Goal: Task Accomplishment & Management: Use online tool/utility

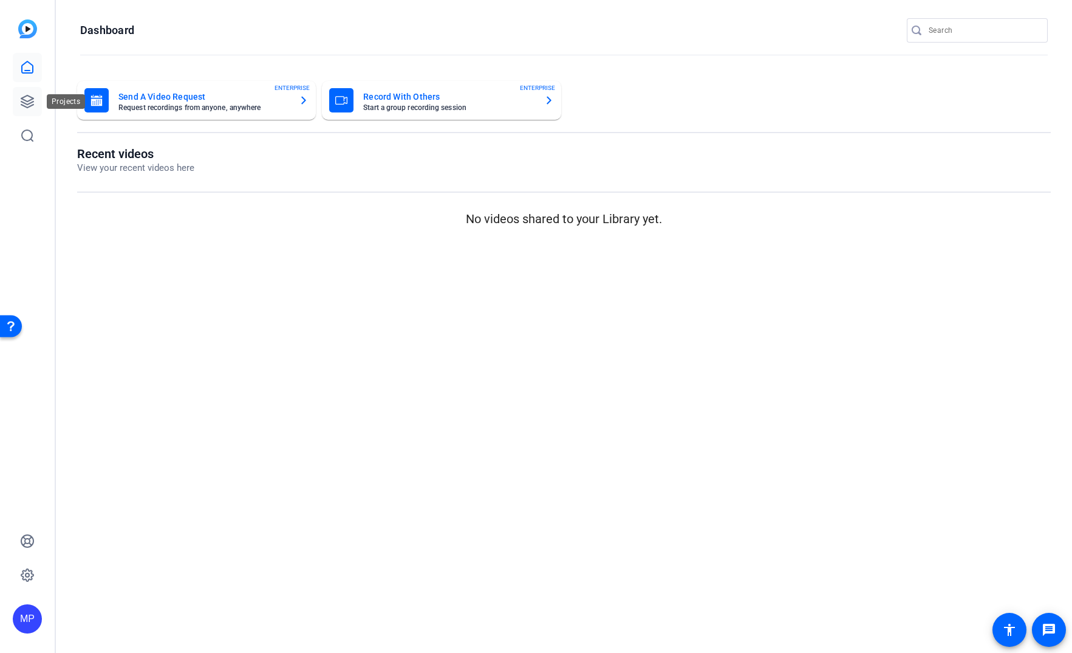
click at [32, 95] on icon at bounding box center [27, 101] width 15 height 15
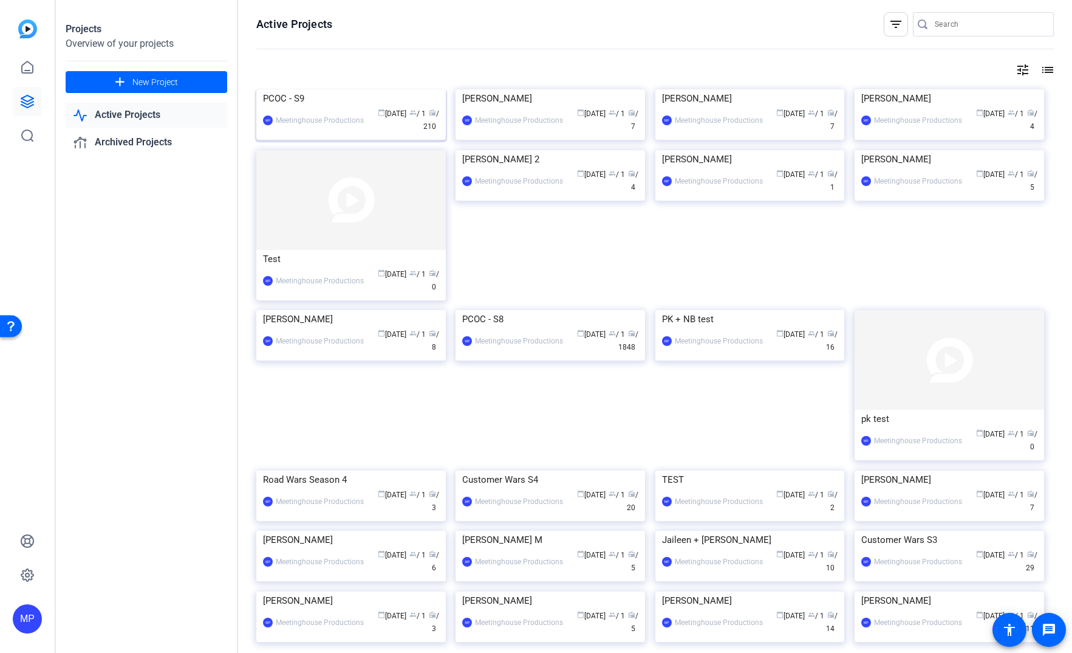
click at [340, 89] on img at bounding box center [351, 89] width 190 height 0
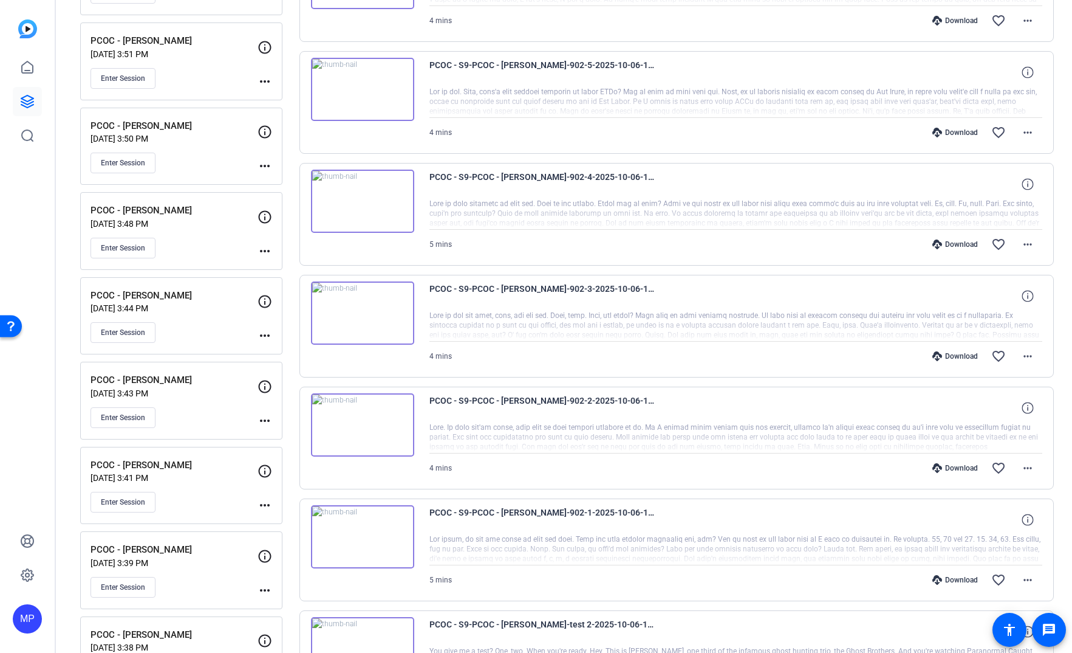
scroll to position [340, 0]
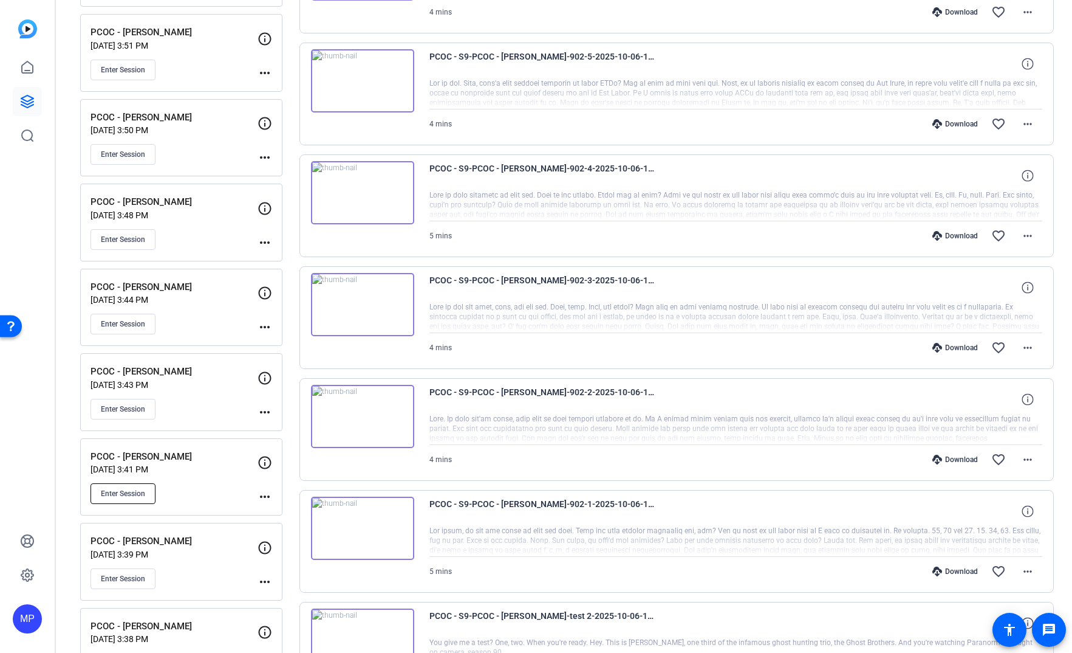
click at [140, 490] on span "Enter Session" at bounding box center [123, 494] width 44 height 10
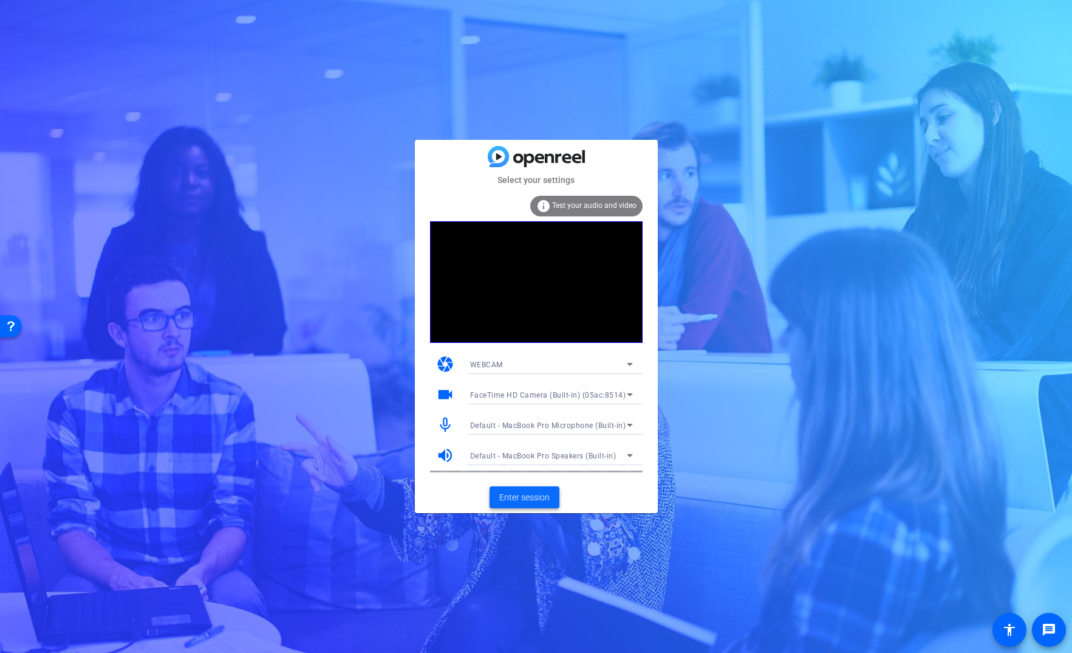
click at [534, 497] on span "Enter session" at bounding box center [524, 497] width 50 height 13
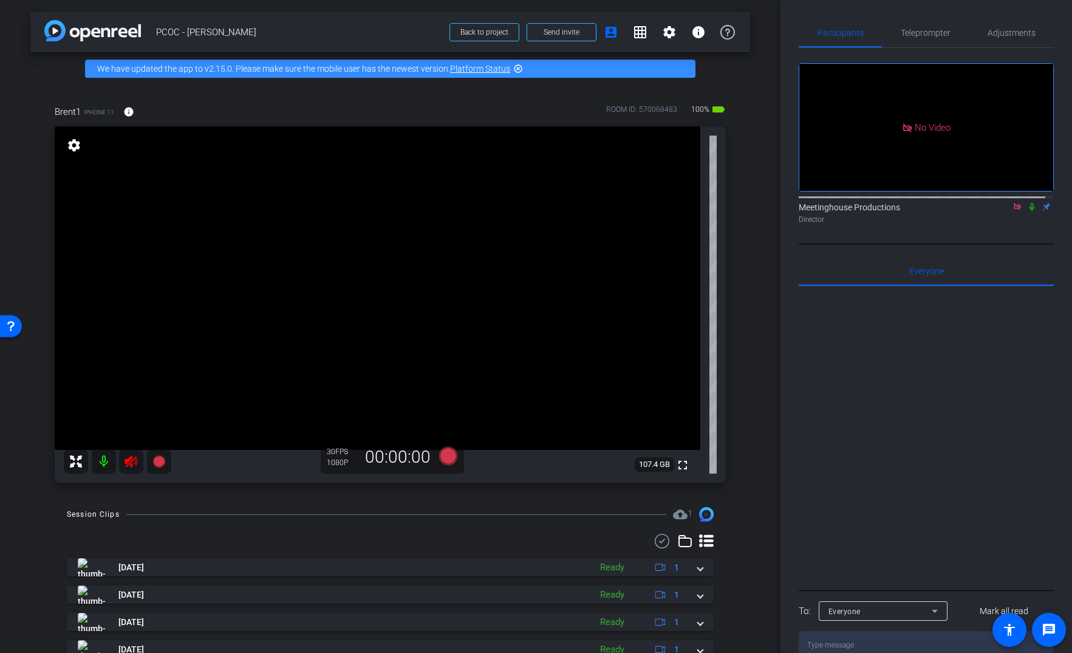
click at [130, 454] on icon at bounding box center [131, 461] width 15 height 15
click at [994, 30] on span "Adjustments" at bounding box center [1012, 33] width 48 height 9
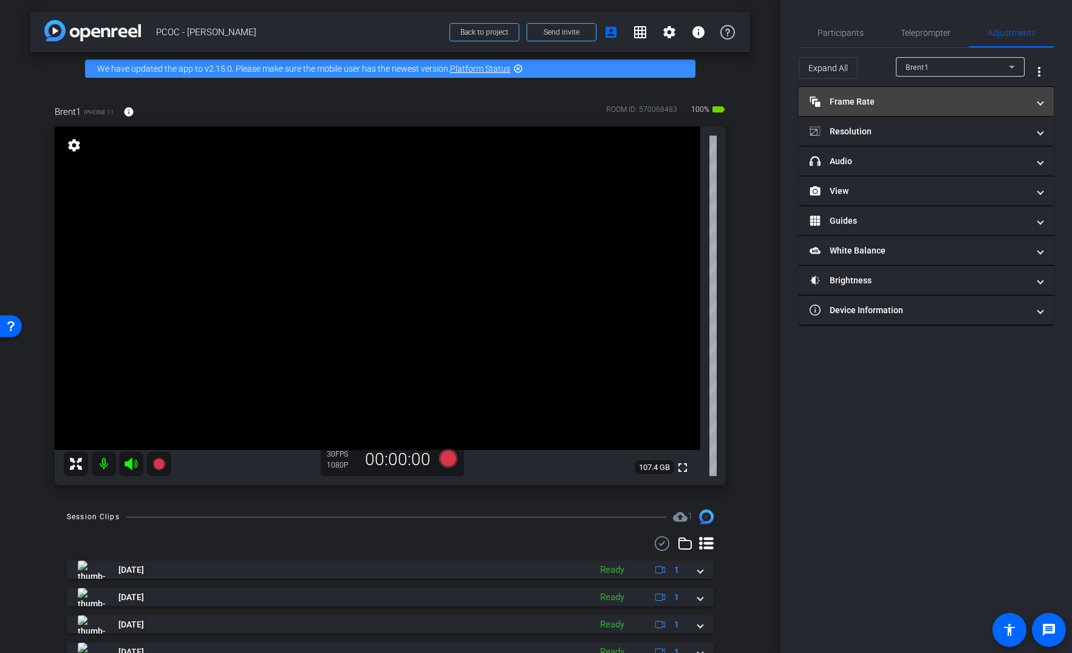
click at [941, 101] on mat-panel-title "Frame Rate Frame Rate" at bounding box center [919, 101] width 219 height 13
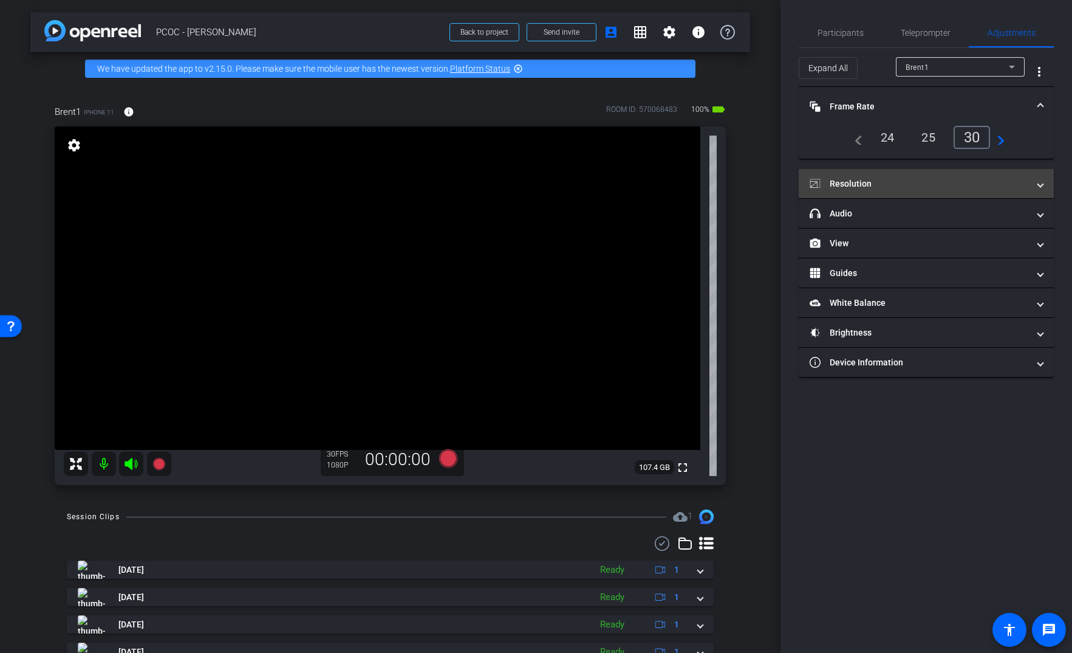
click at [924, 180] on mat-panel-title "Resolution" at bounding box center [919, 183] width 219 height 13
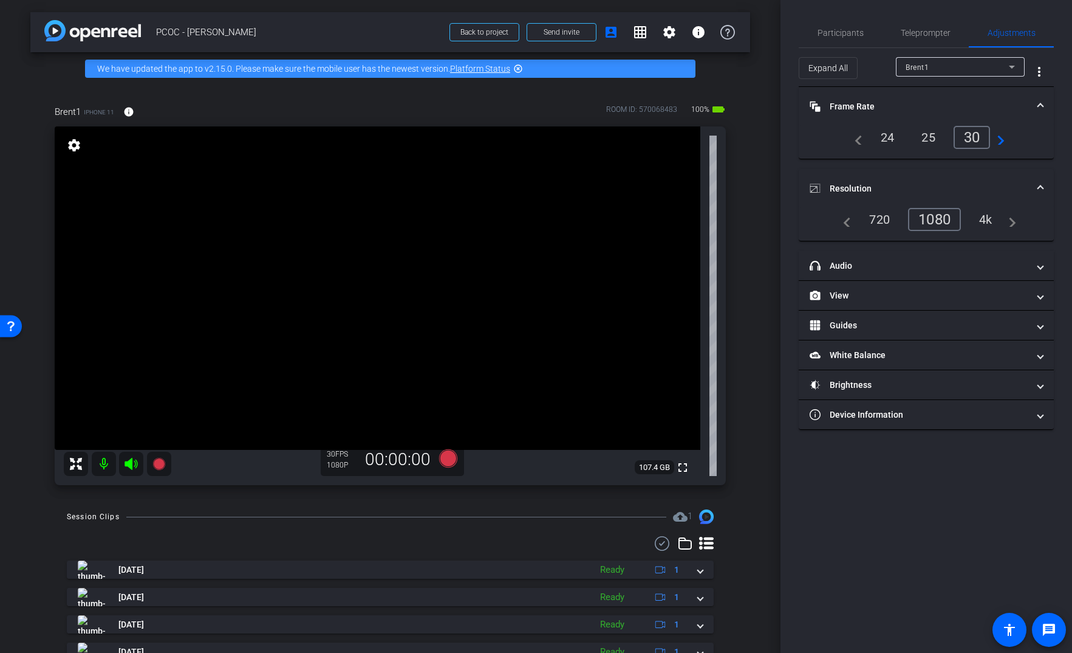
click at [975, 213] on div "4k" at bounding box center [986, 219] width 32 height 21
click at [950, 261] on mat-panel-title "headphone icon Audio" at bounding box center [919, 265] width 219 height 13
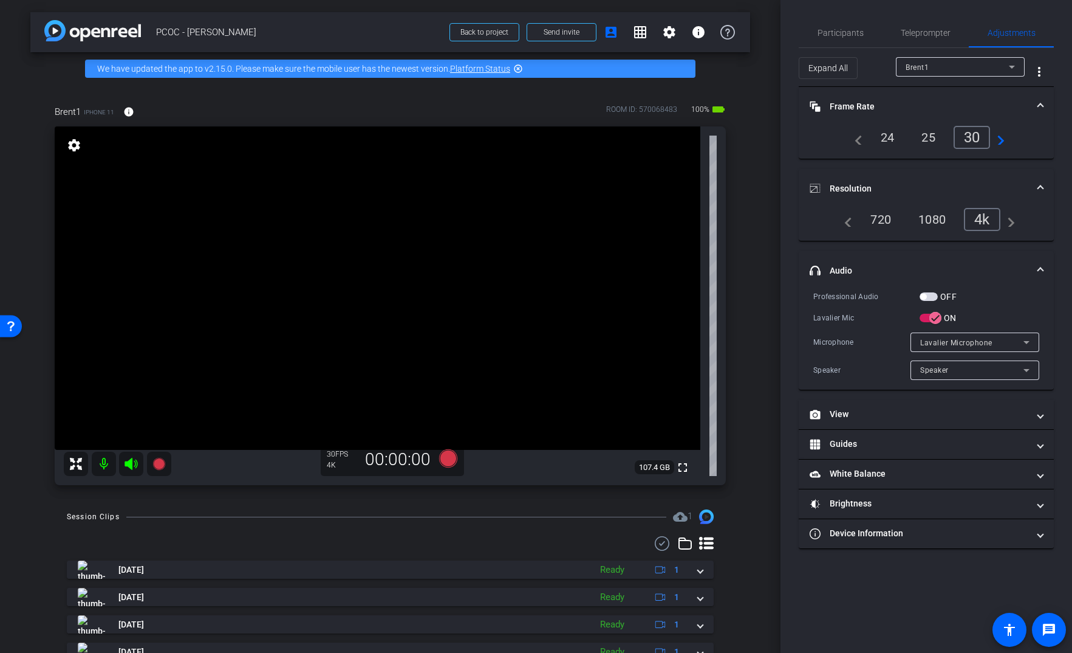
click at [933, 299] on span "button" at bounding box center [929, 296] width 18 height 9
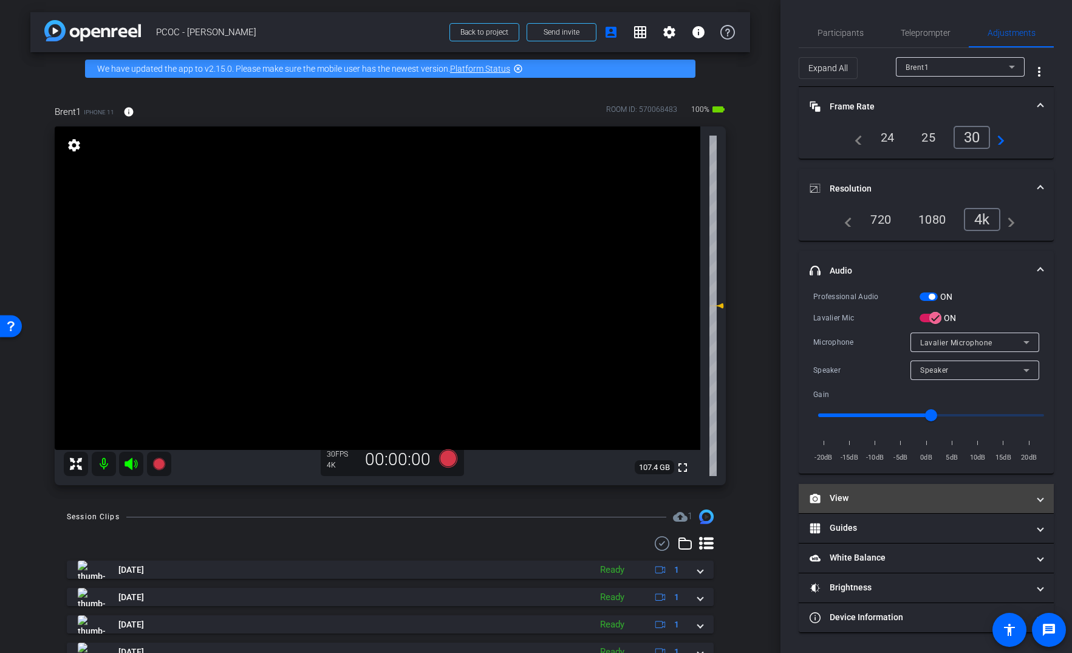
click at [911, 497] on mat-panel-title "View" at bounding box center [919, 498] width 219 height 13
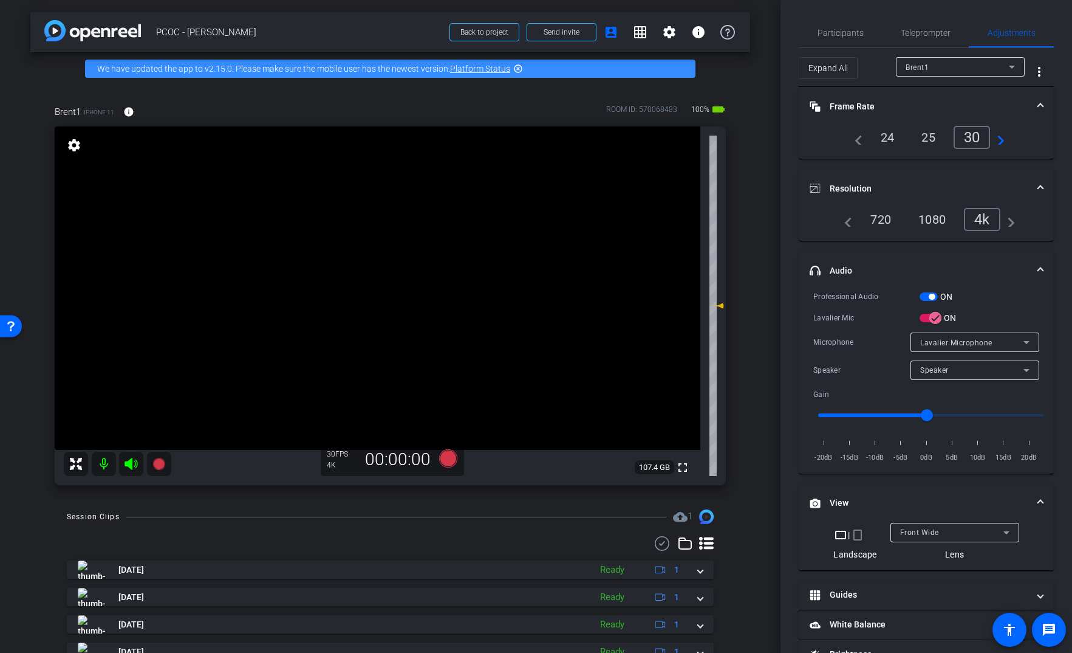
click at [940, 535] on div "Front Wide" at bounding box center [951, 531] width 103 height 15
click at [939, 558] on mat-option "Back Wide" at bounding box center [950, 554] width 129 height 19
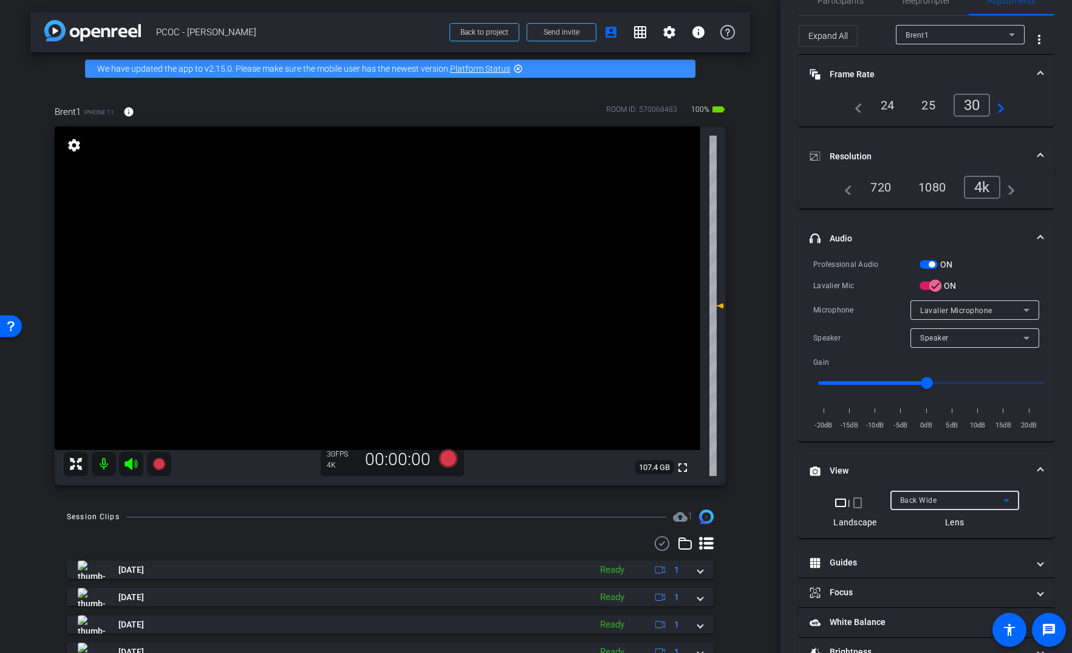
scroll to position [92, 0]
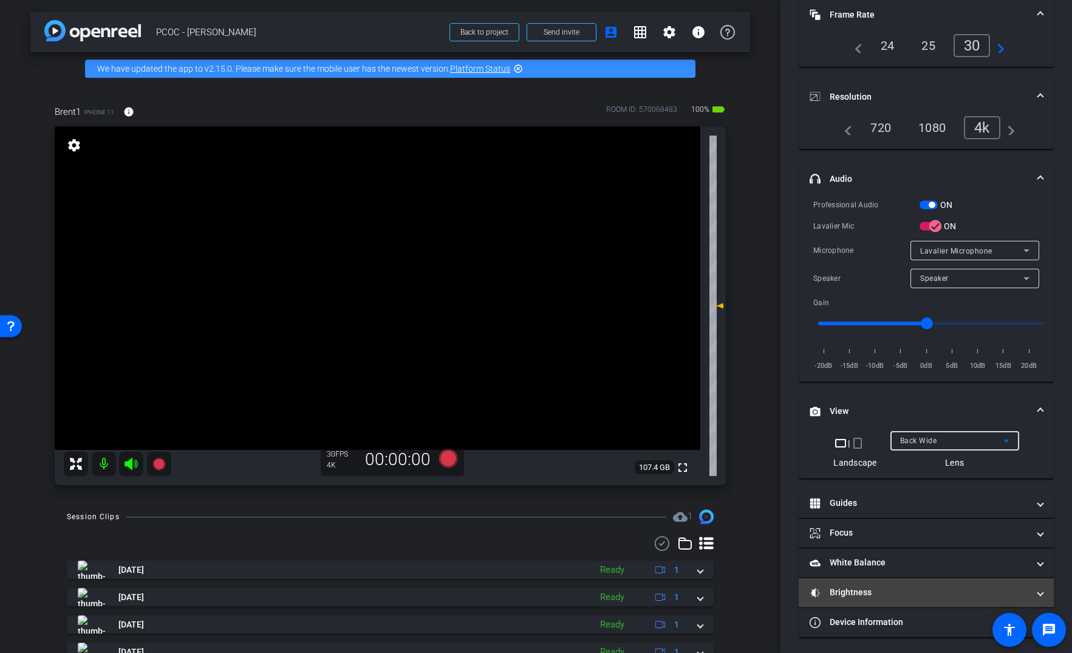
click at [889, 589] on mat-panel-title "Brightness" at bounding box center [919, 592] width 219 height 13
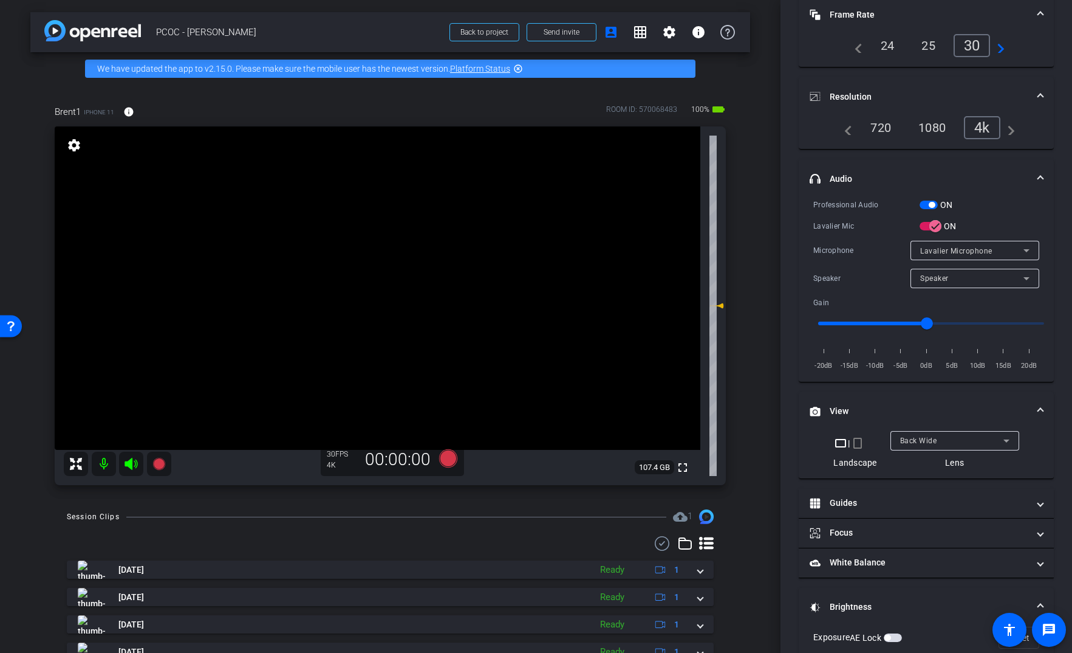
scroll to position [212, 0]
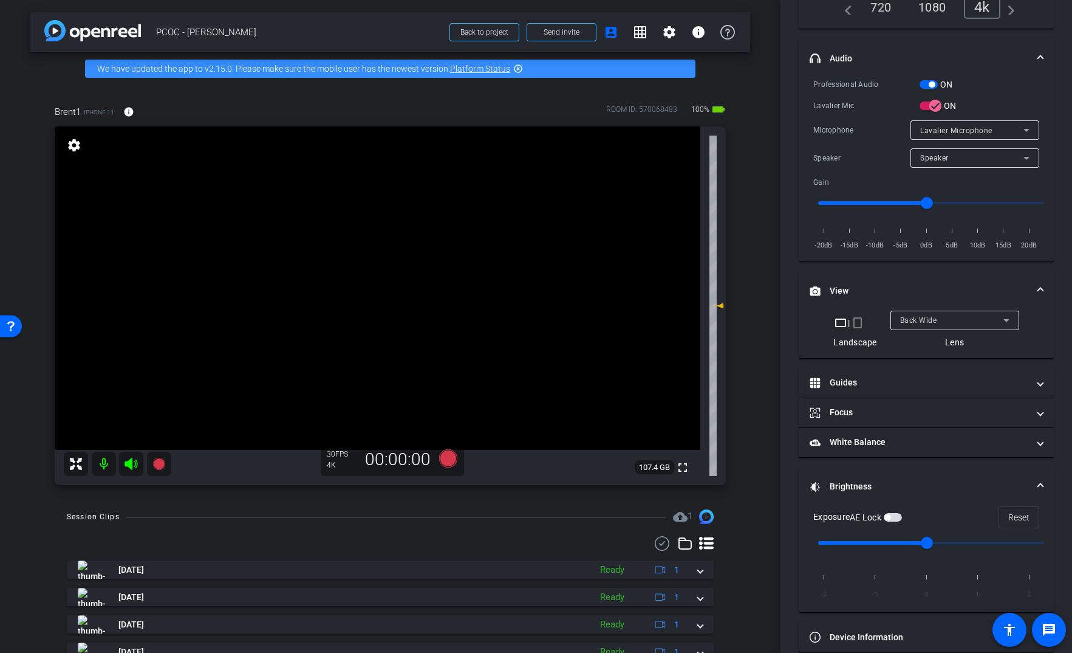
type input "-1"
click at [879, 543] on input "range" at bounding box center [932, 542] width 252 height 27
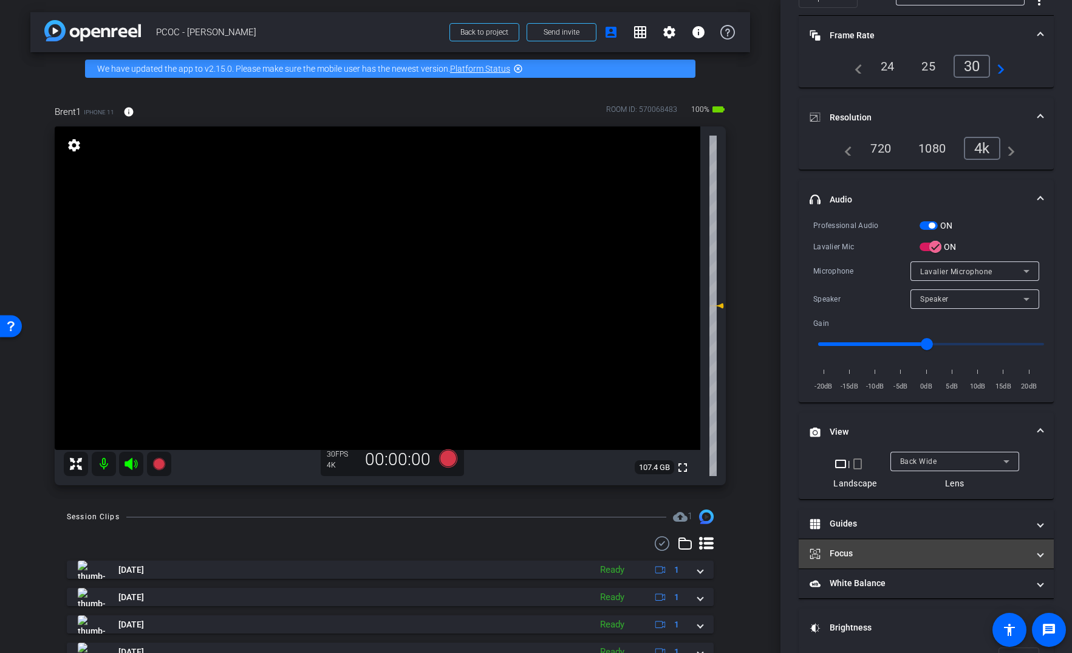
scroll to position [227, 0]
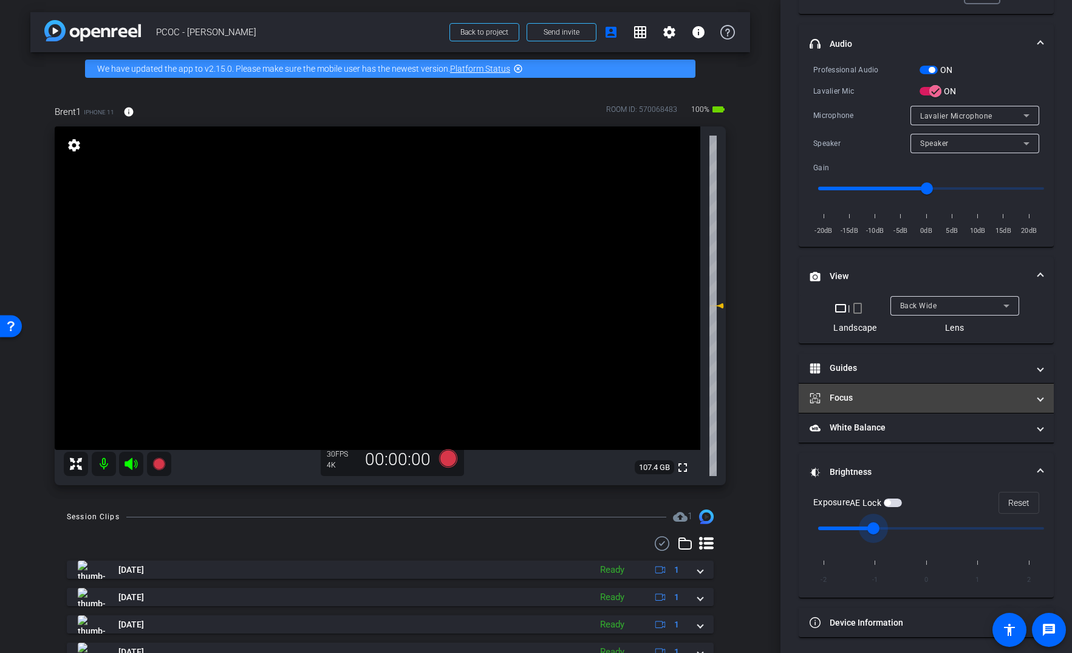
click at [898, 406] on mat-expansion-panel-header "Focus" at bounding box center [926, 397] width 255 height 29
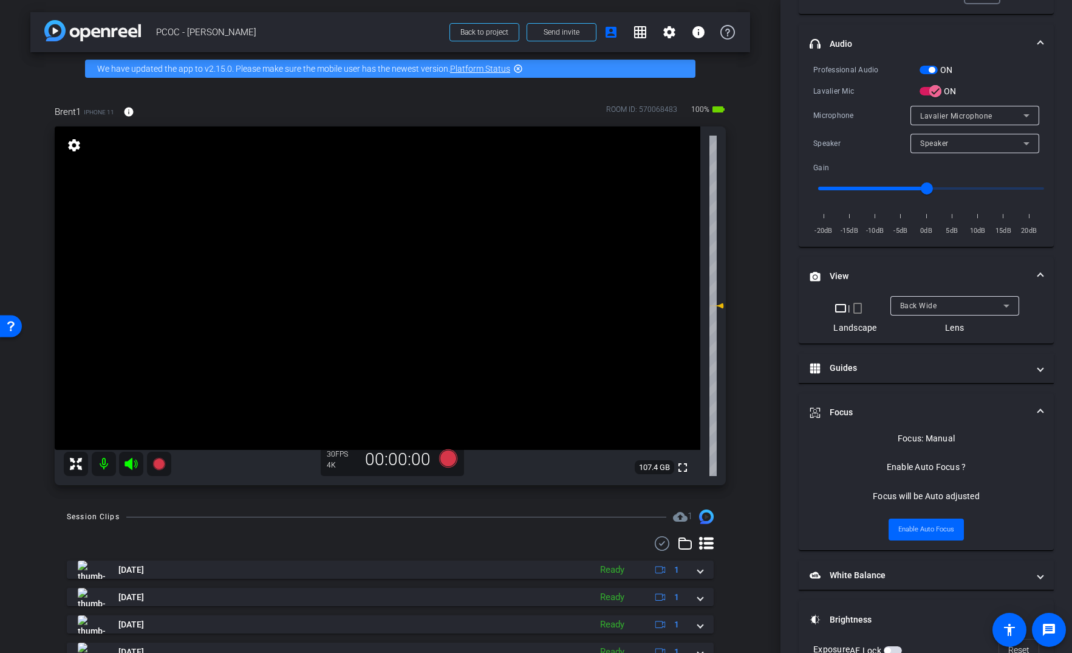
click at [394, 261] on video at bounding box center [378, 287] width 646 height 323
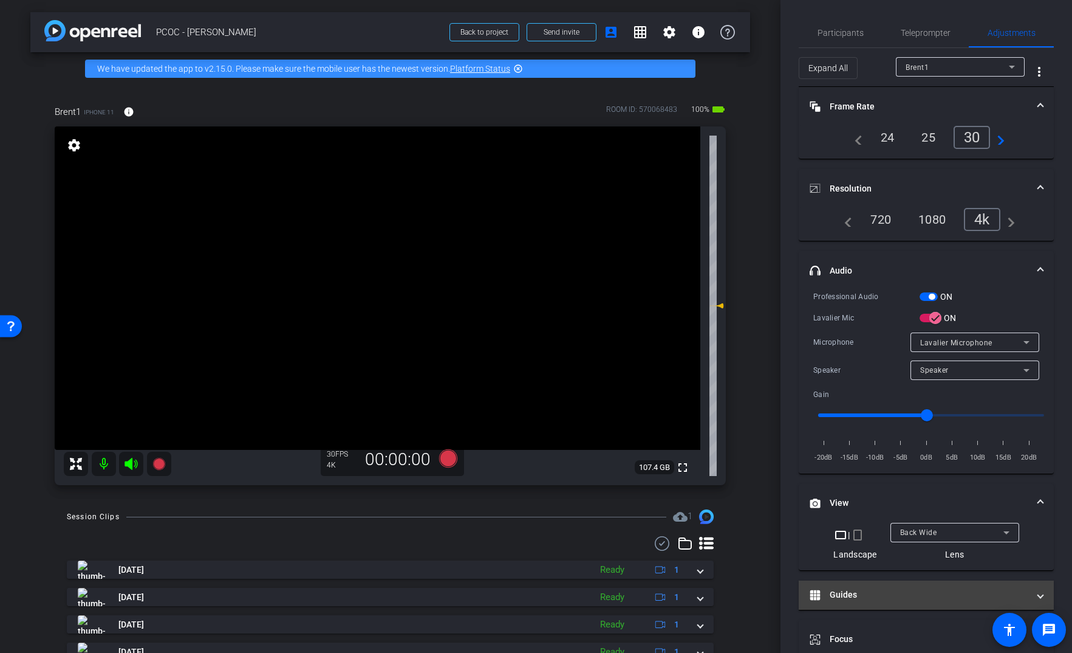
scroll to position [374, 0]
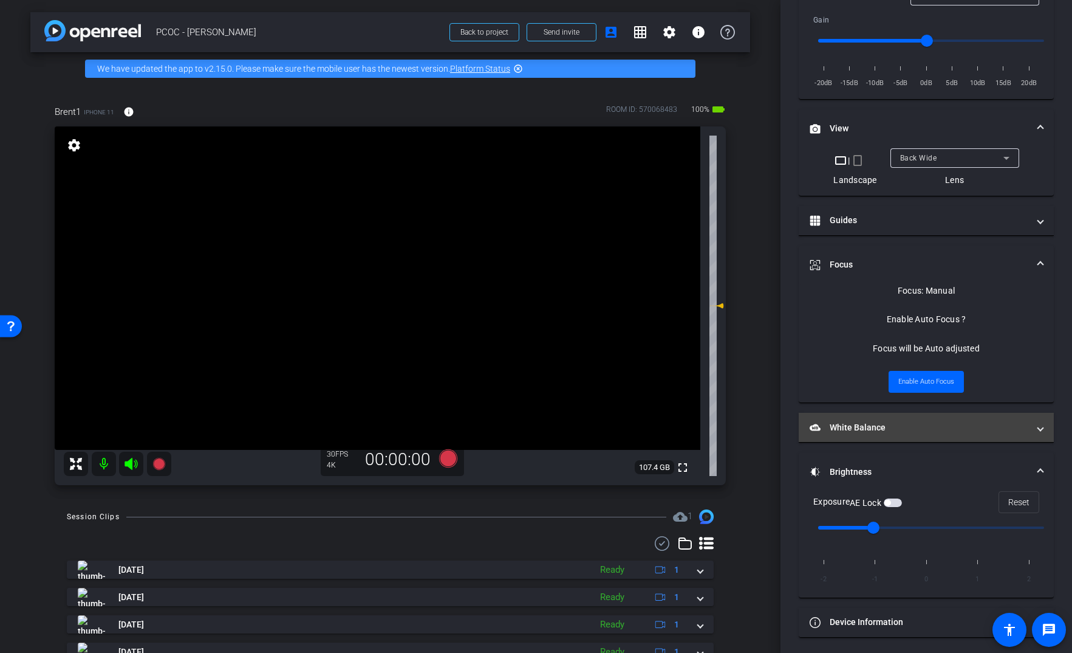
click at [897, 431] on mat-panel-title "White Balance White Balance" at bounding box center [919, 427] width 219 height 13
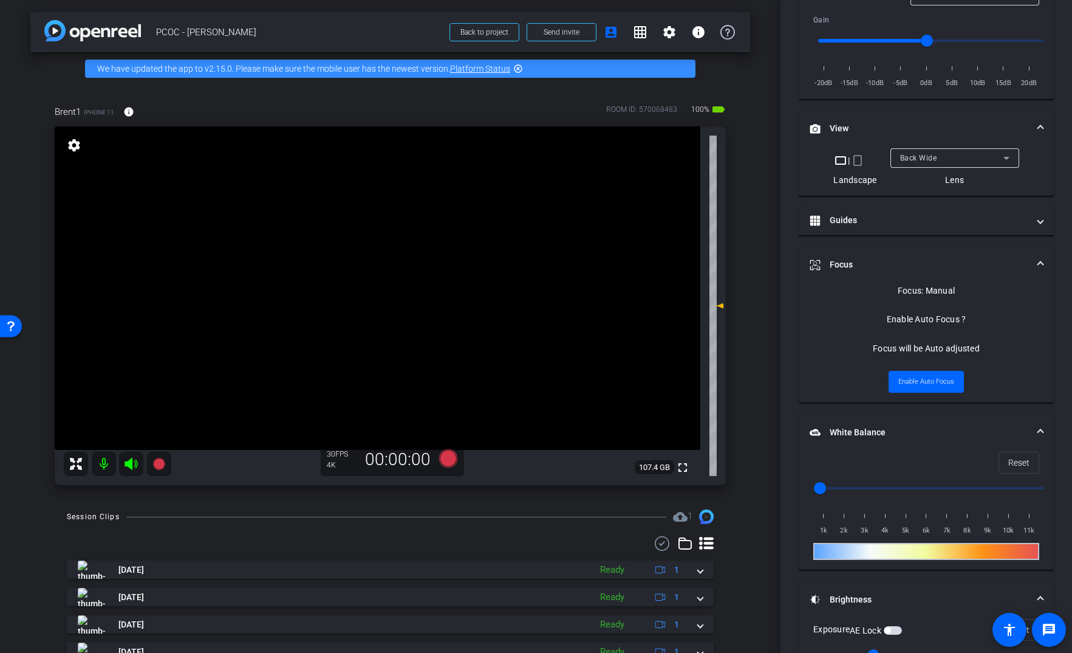
click at [937, 432] on mat-panel-title "White Balance White Balance" at bounding box center [919, 432] width 219 height 13
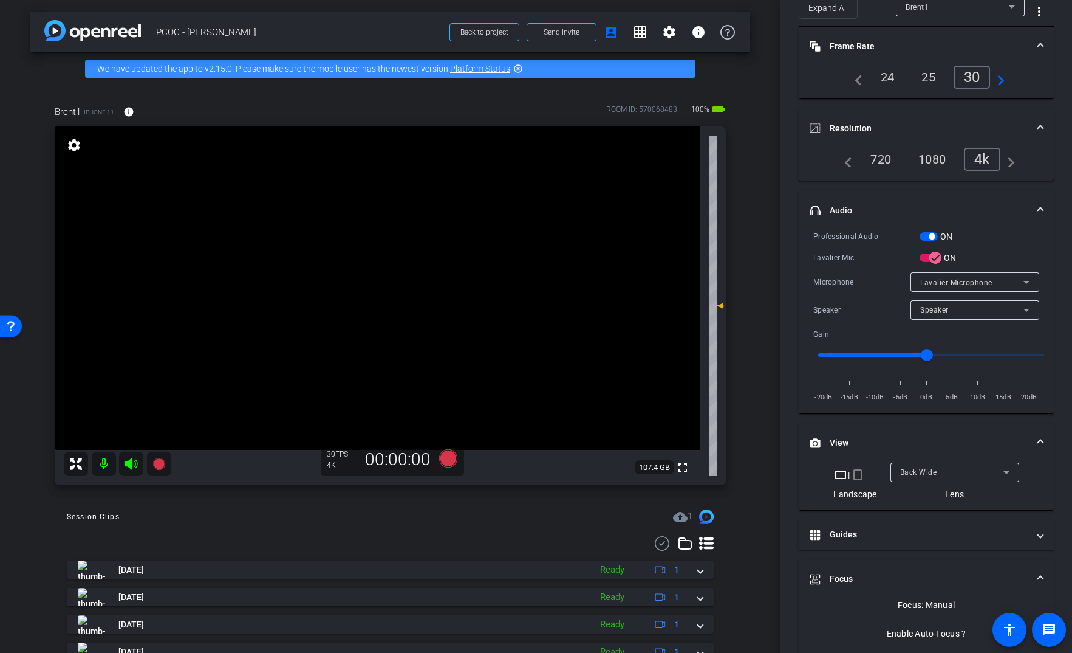
scroll to position [0, 0]
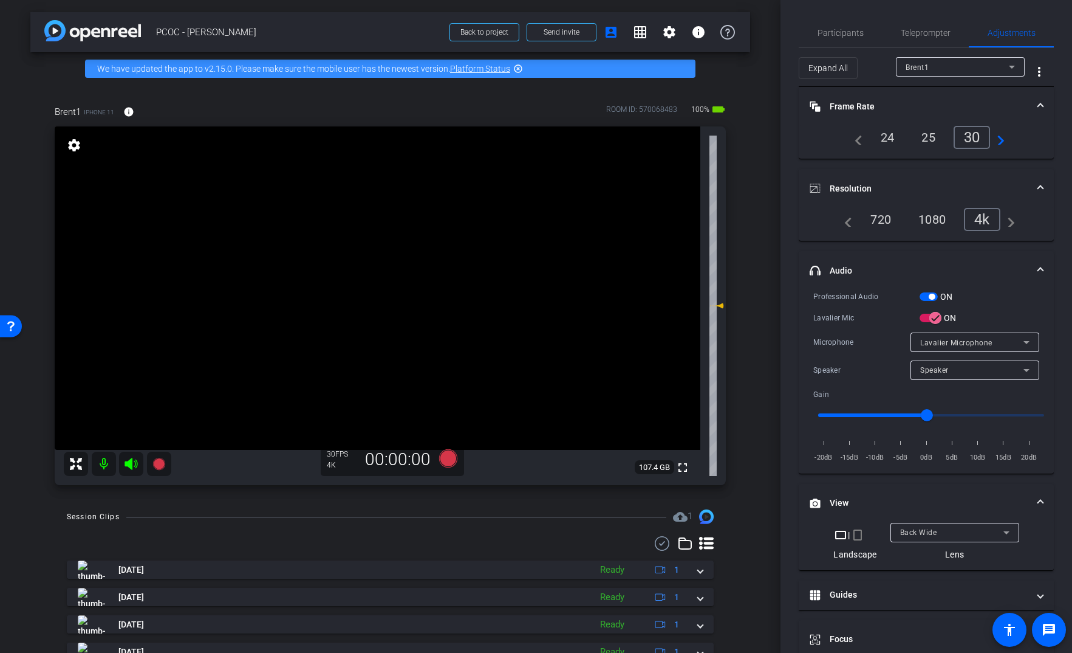
click at [355, 253] on video at bounding box center [378, 287] width 646 height 323
click at [379, 297] on video at bounding box center [378, 287] width 646 height 323
click at [160, 468] on icon at bounding box center [159, 463] width 15 height 15
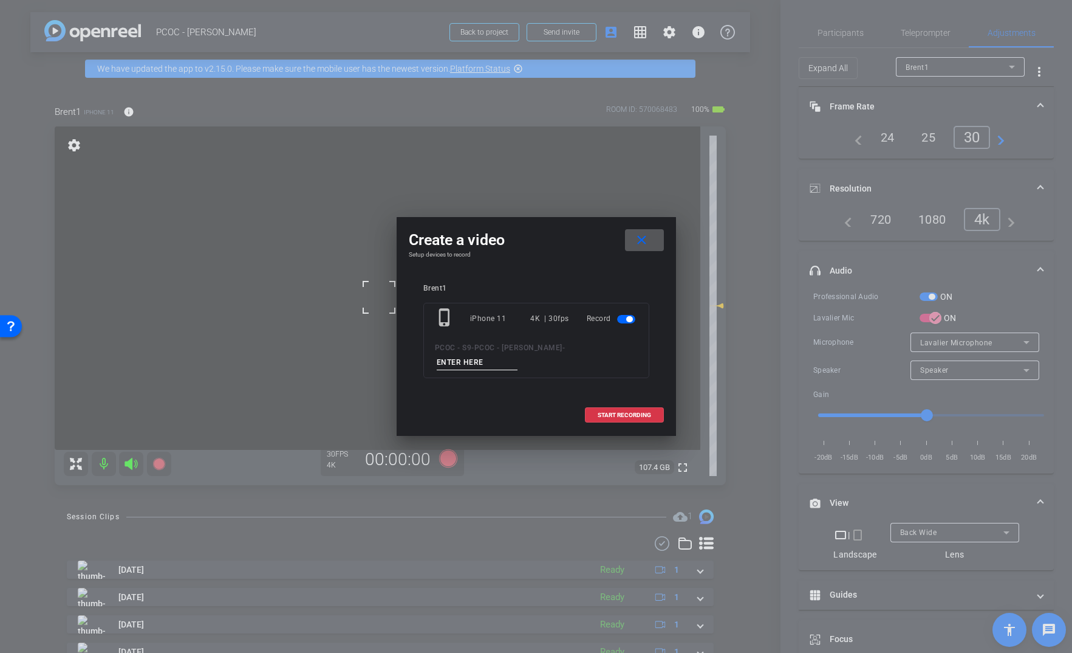
click at [518, 355] on input at bounding box center [477, 362] width 81 height 15
type input "test"
click at [595, 400] on span at bounding box center [625, 414] width 78 height 29
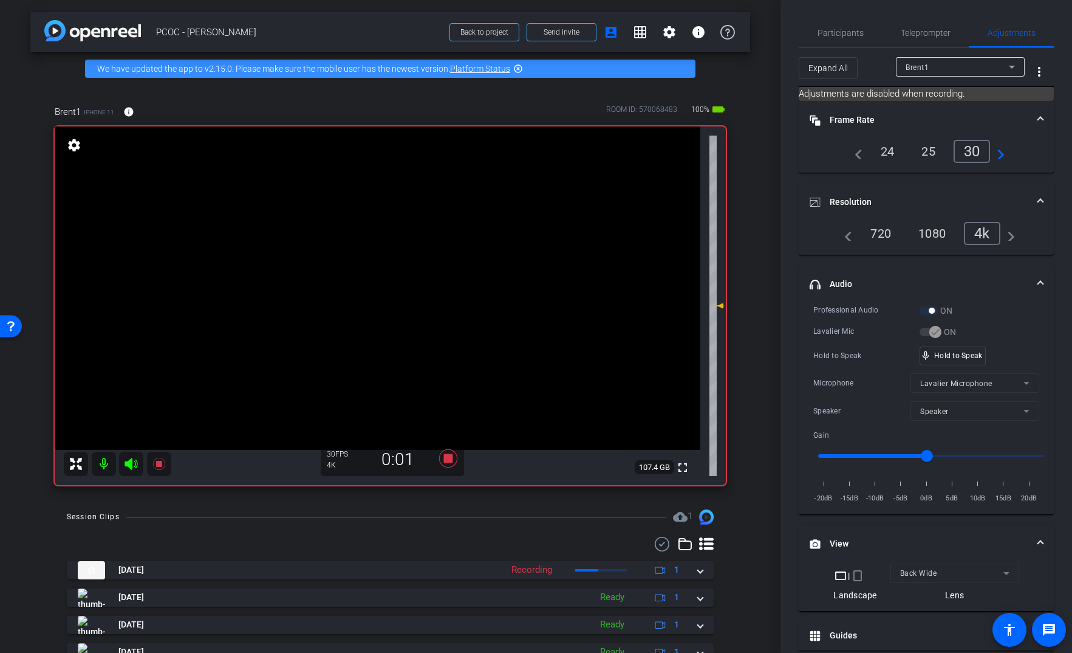
click at [374, 255] on video at bounding box center [378, 287] width 646 height 323
click at [385, 261] on video at bounding box center [378, 287] width 646 height 323
click at [162, 469] on icon at bounding box center [159, 463] width 15 height 15
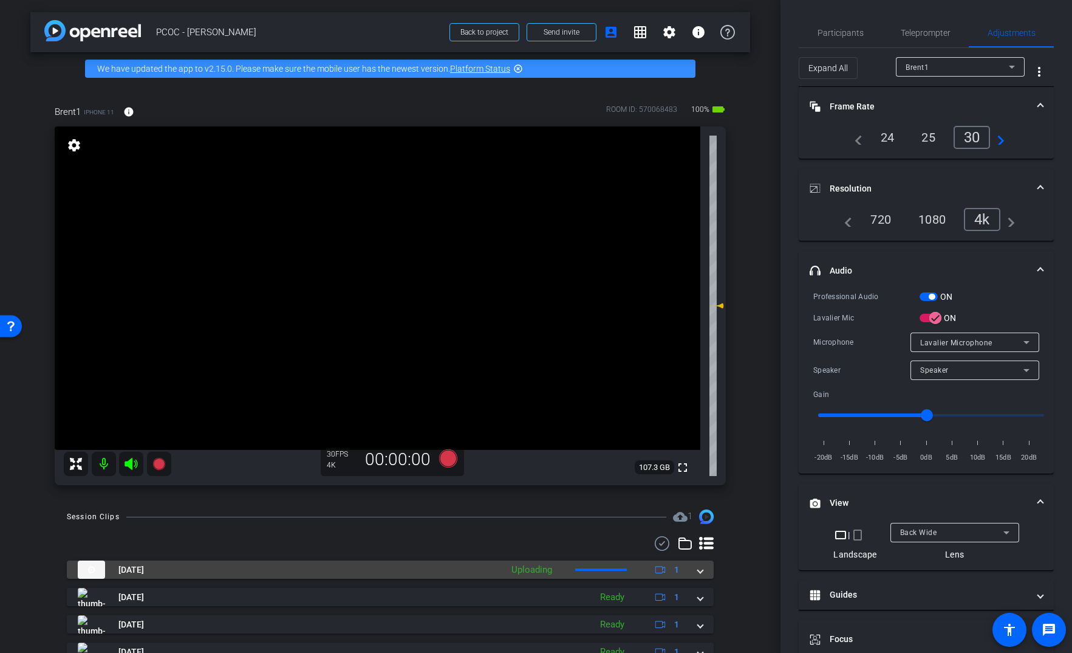
click at [690, 577] on mat-expansion-panel-header "[DATE] Uploading 1" at bounding box center [390, 569] width 647 height 18
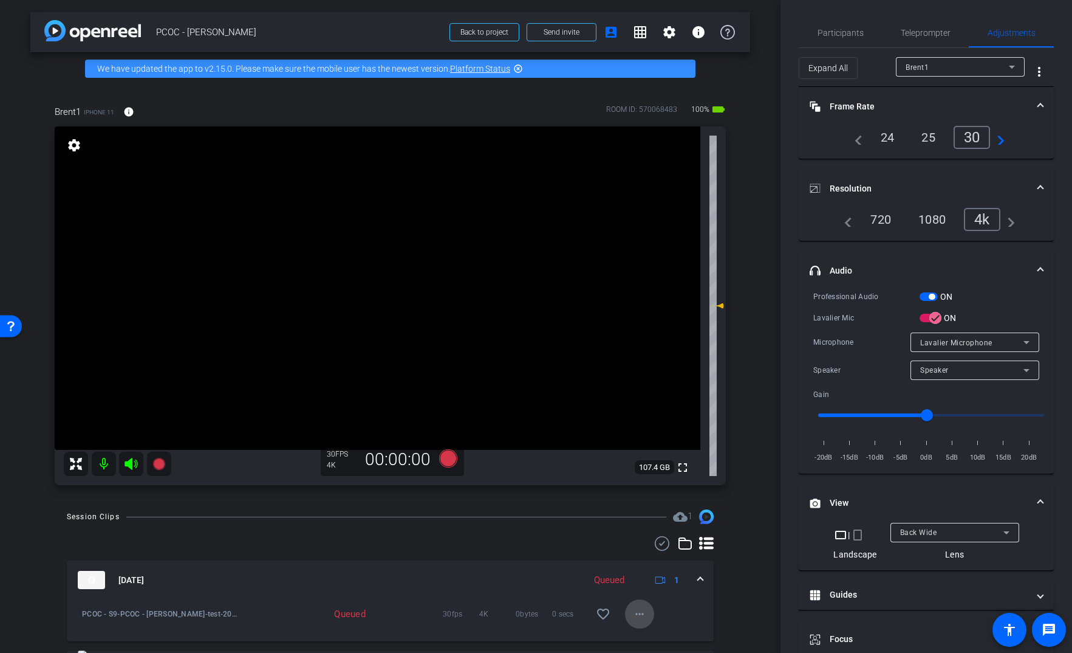
click at [625, 609] on span at bounding box center [639, 613] width 29 height 29
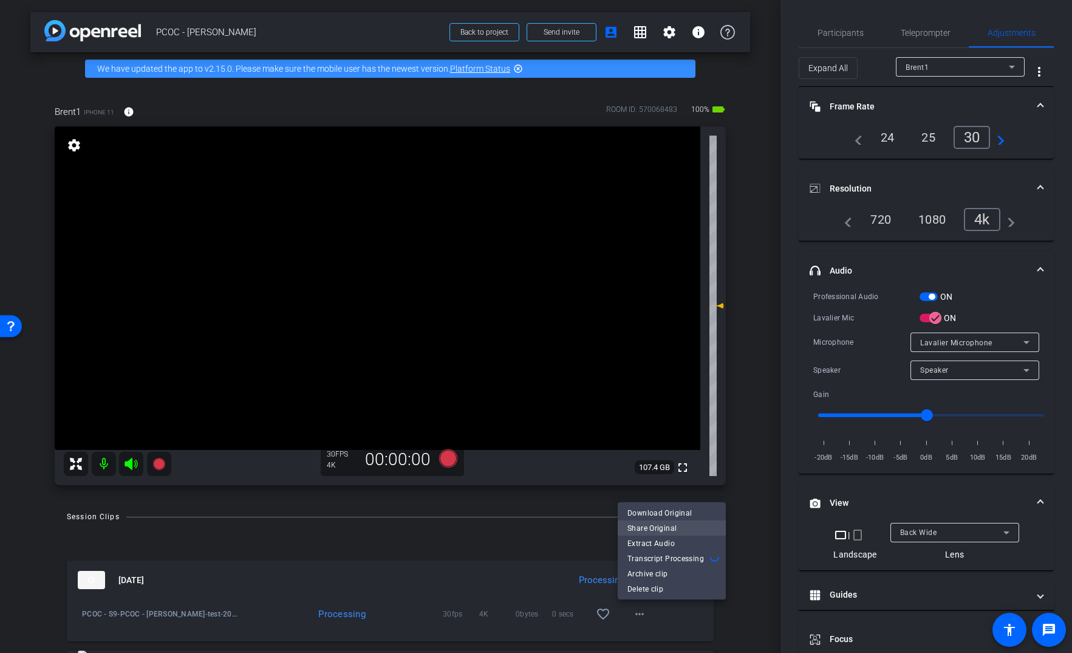
click at [676, 524] on span "Share Original" at bounding box center [672, 528] width 89 height 15
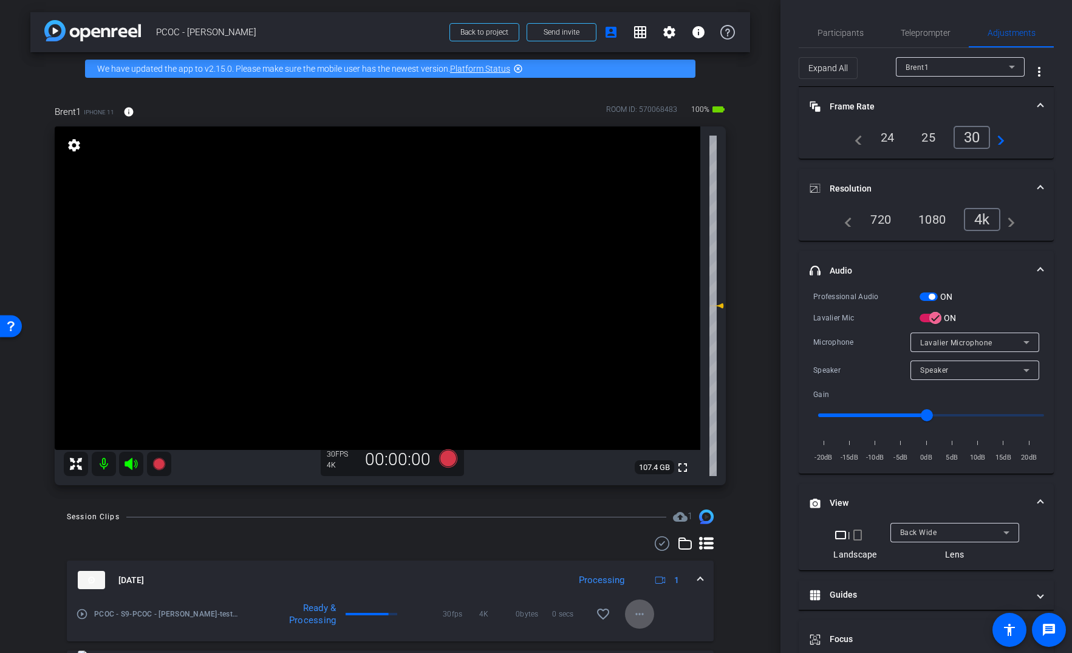
click at [388, 250] on video at bounding box center [378, 287] width 646 height 323
click at [163, 463] on icon at bounding box center [159, 464] width 12 height 12
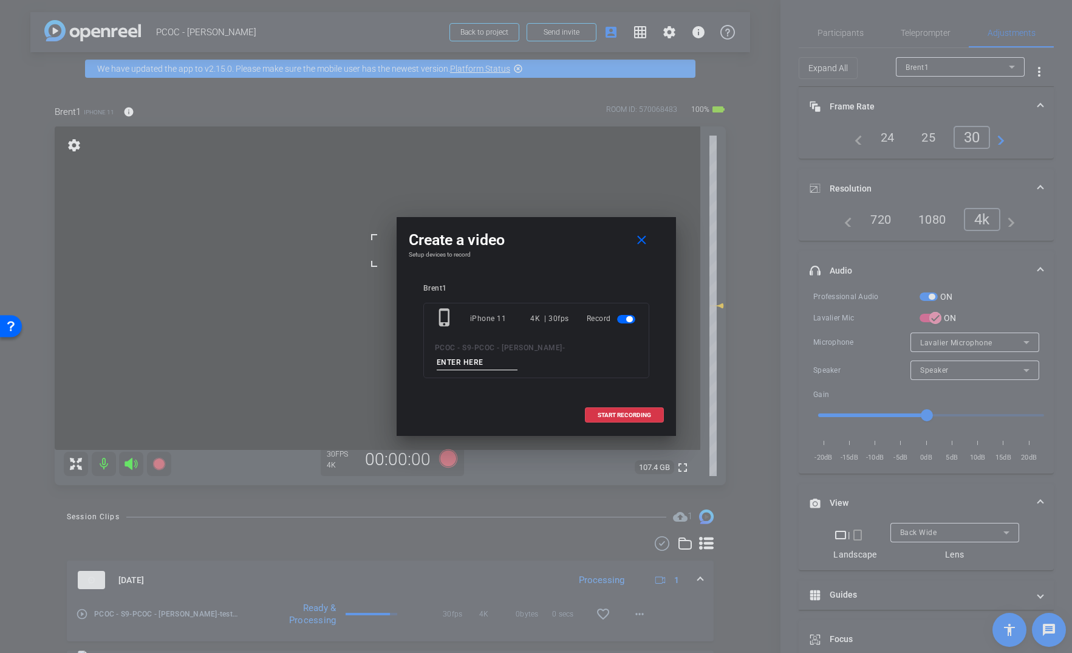
click at [518, 355] on input at bounding box center [477, 362] width 81 height 15
type input "903-1"
click at [648, 414] on span at bounding box center [625, 414] width 78 height 29
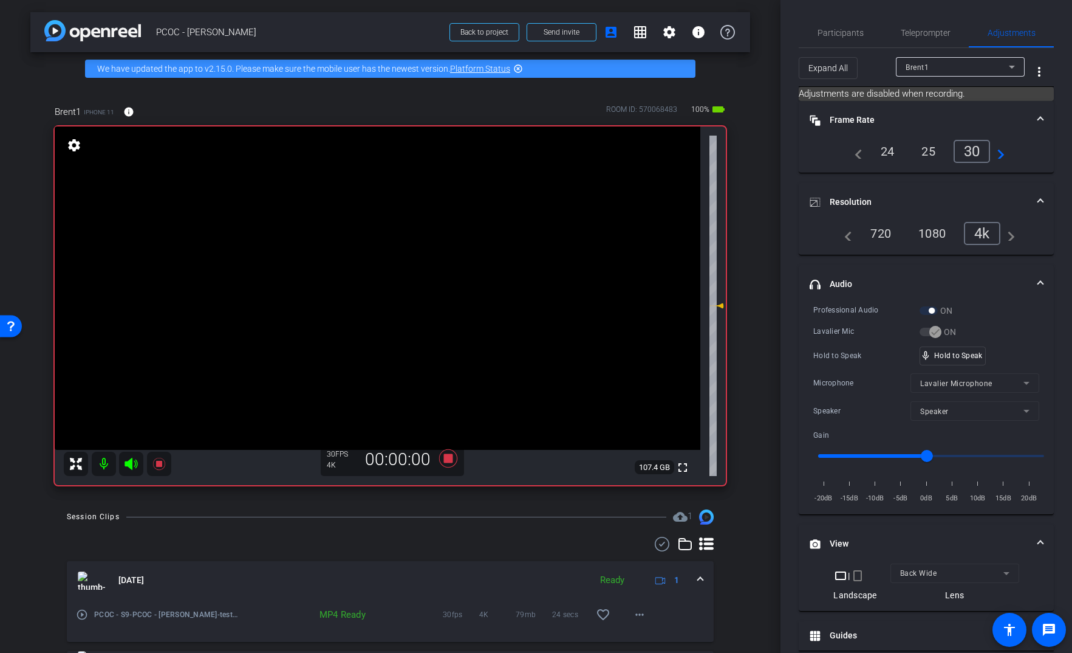
click at [380, 296] on video at bounding box center [378, 287] width 646 height 323
drag, startPoint x: 978, startPoint y: 346, endPoint x: 970, endPoint y: 349, distance: 8.5
click at [393, 264] on video at bounding box center [378, 287] width 646 height 323
click at [393, 260] on div at bounding box center [393, 264] width 30 height 30
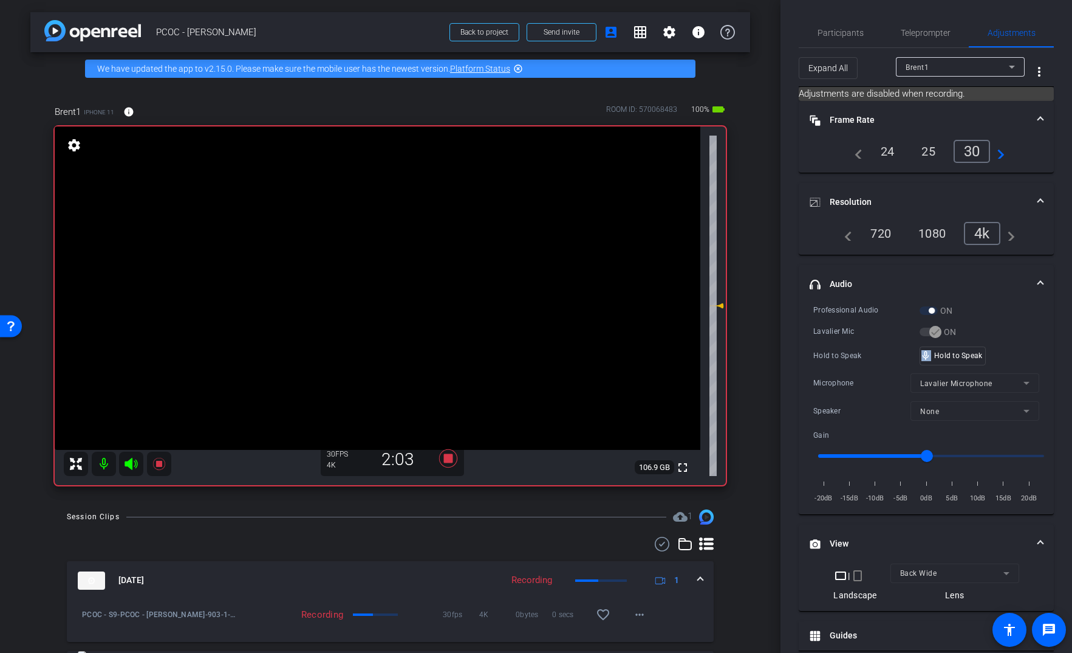
click at [391, 258] on video at bounding box center [378, 287] width 646 height 323
click at [381, 255] on video at bounding box center [378, 287] width 646 height 323
click at [393, 271] on video at bounding box center [378, 287] width 646 height 323
click at [393, 270] on video at bounding box center [378, 287] width 646 height 323
click at [393, 269] on video at bounding box center [378, 287] width 646 height 323
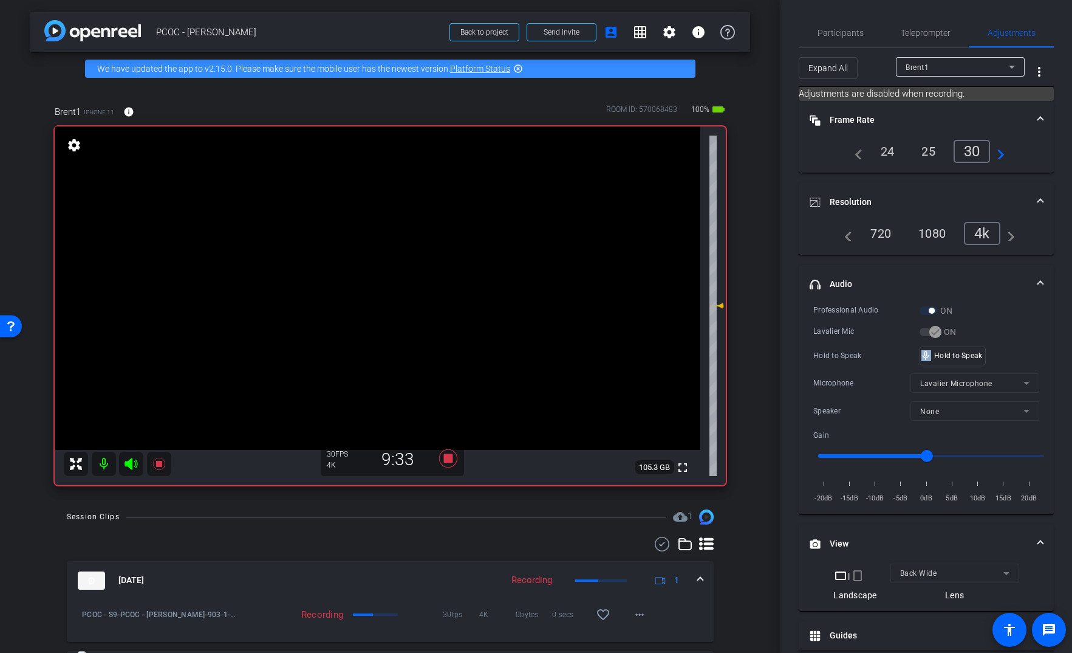
click at [393, 269] on video at bounding box center [378, 287] width 646 height 323
drag, startPoint x: 931, startPoint y: 350, endPoint x: 922, endPoint y: 351, distance: 9.2
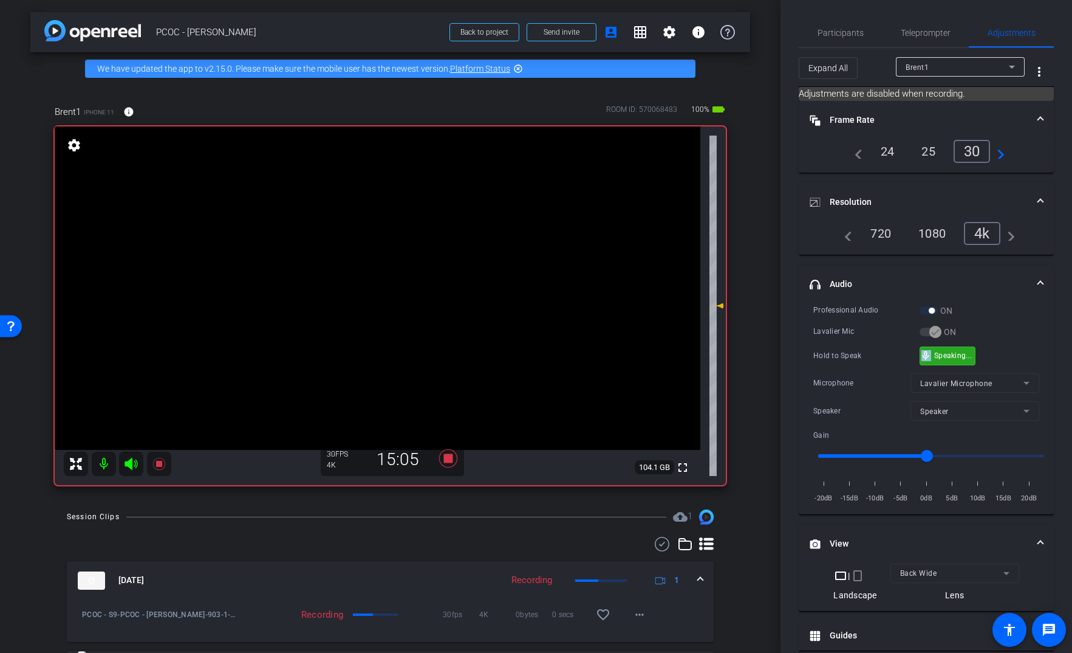
click at [924, 351] on div "mic_none Speaking..." at bounding box center [948, 356] width 55 height 18
click at [384, 300] on video at bounding box center [378, 287] width 646 height 323
click at [381, 263] on video at bounding box center [378, 287] width 646 height 323
click at [380, 259] on video at bounding box center [378, 287] width 646 height 323
click at [162, 465] on icon at bounding box center [159, 463] width 15 height 15
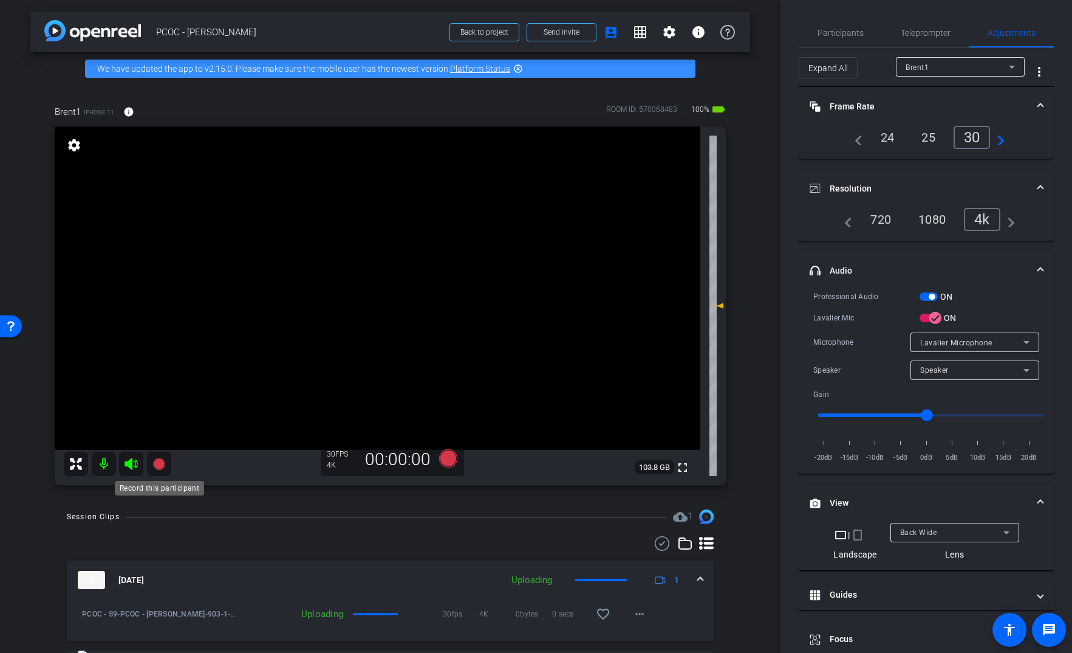
click at [162, 465] on icon at bounding box center [159, 464] width 12 height 12
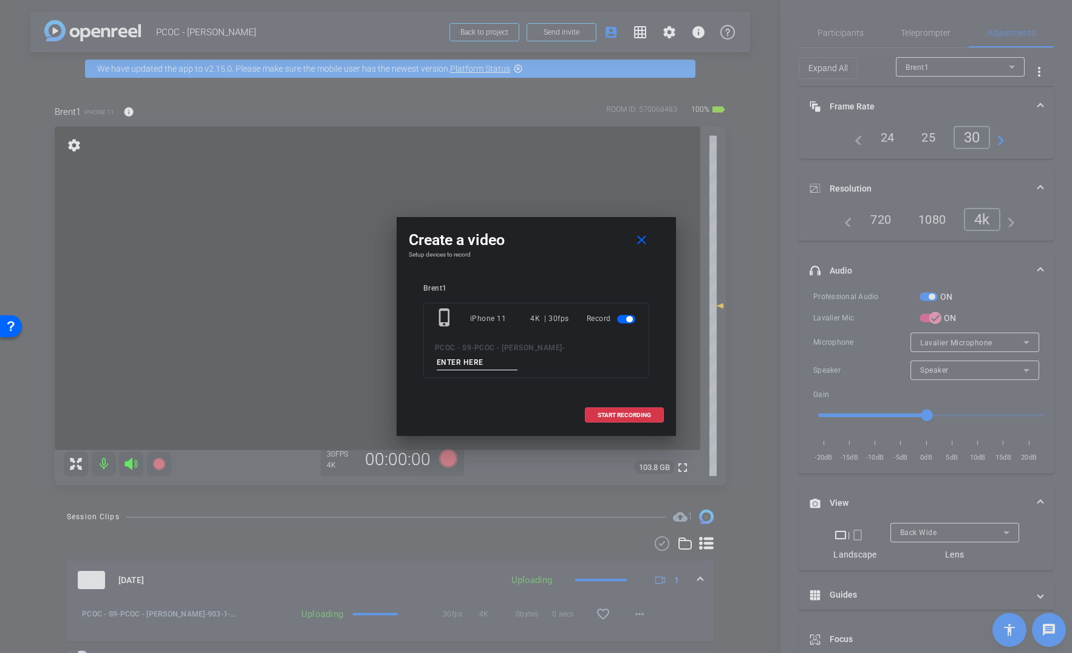
click at [518, 355] on input at bounding box center [477, 362] width 81 height 15
type input "903-2"
click at [608, 410] on span at bounding box center [625, 414] width 78 height 29
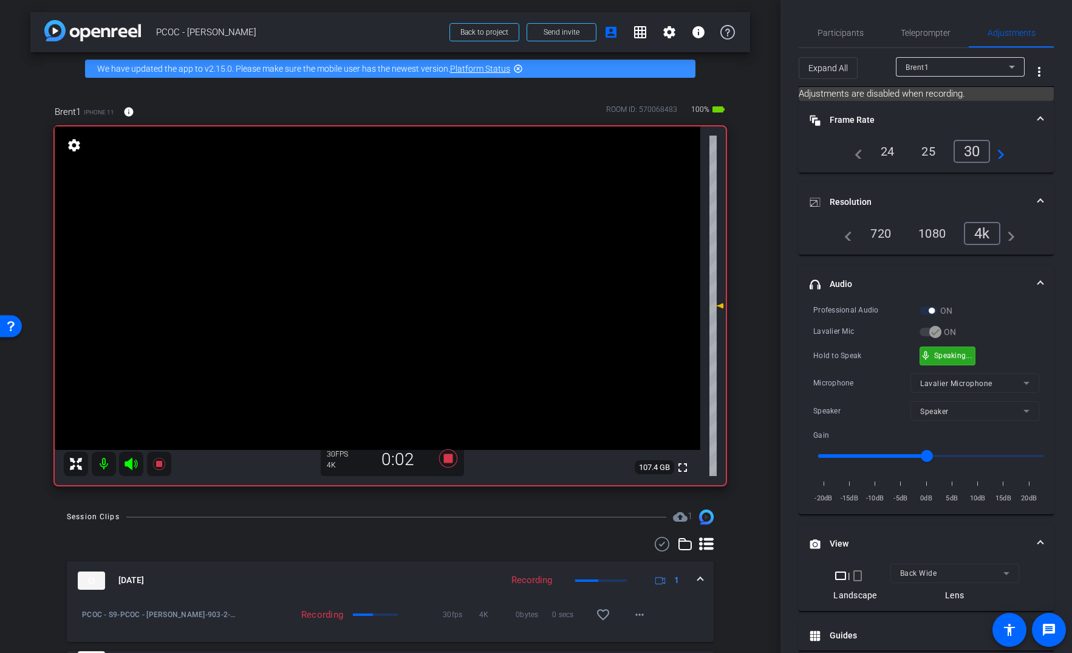
click at [948, 348] on div "mic_none Speaking..." at bounding box center [948, 356] width 55 height 18
click at [377, 262] on video at bounding box center [378, 287] width 646 height 323
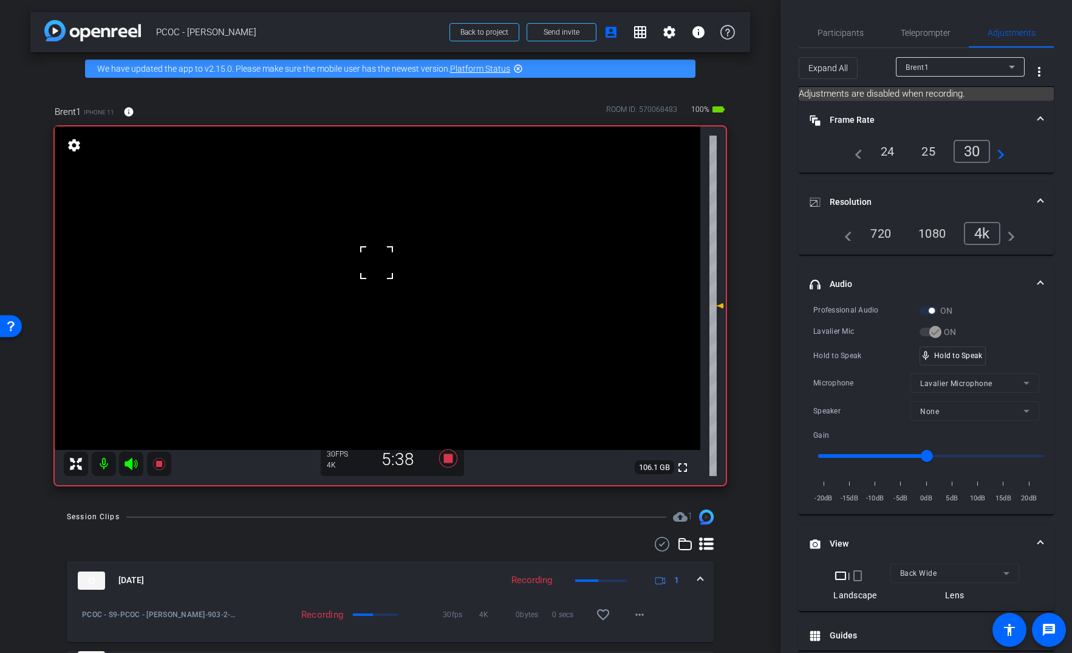
click at [974, 366] on div "Professional Audio ON Lavalier Mic ON Hold to Speak mic_none Hold to Speak Micr…" at bounding box center [927, 404] width 226 height 201
drag, startPoint x: 973, startPoint y: 360, endPoint x: 958, endPoint y: 358, distance: 14.7
click at [958, 358] on div "mic_none Speaking..." at bounding box center [948, 356] width 55 height 18
click at [375, 281] on video at bounding box center [378, 287] width 646 height 323
click at [368, 242] on video at bounding box center [378, 287] width 646 height 323
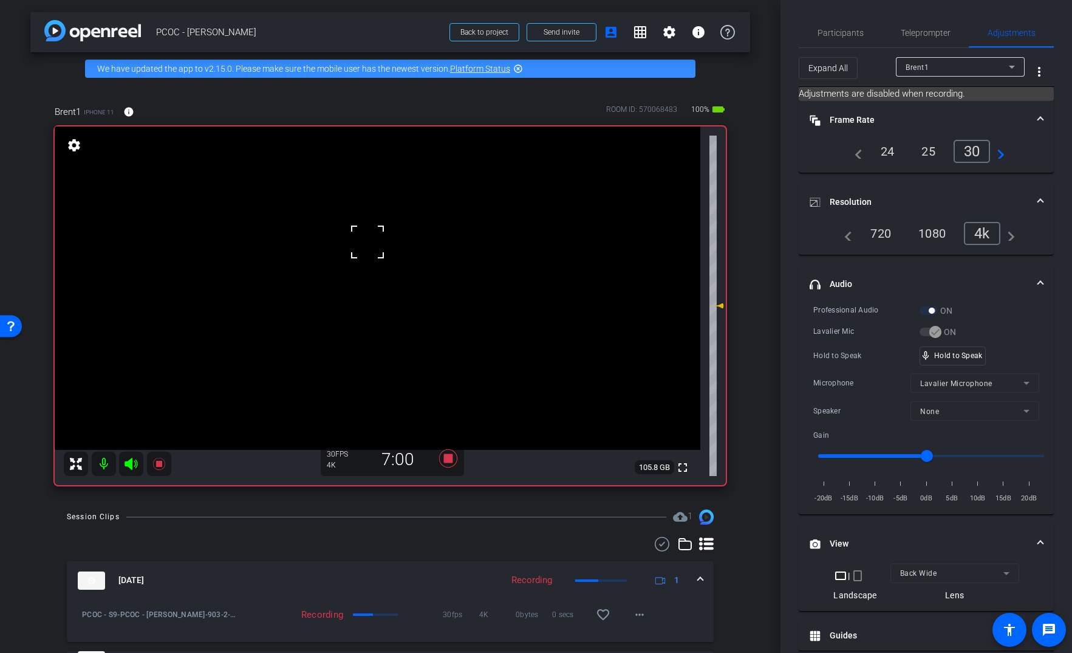
click at [373, 253] on div at bounding box center [367, 242] width 30 height 30
click at [374, 255] on div at bounding box center [367, 242] width 30 height 30
click at [374, 255] on video at bounding box center [378, 287] width 646 height 323
click at [377, 279] on video at bounding box center [378, 287] width 646 height 323
click at [379, 255] on video at bounding box center [378, 287] width 646 height 323
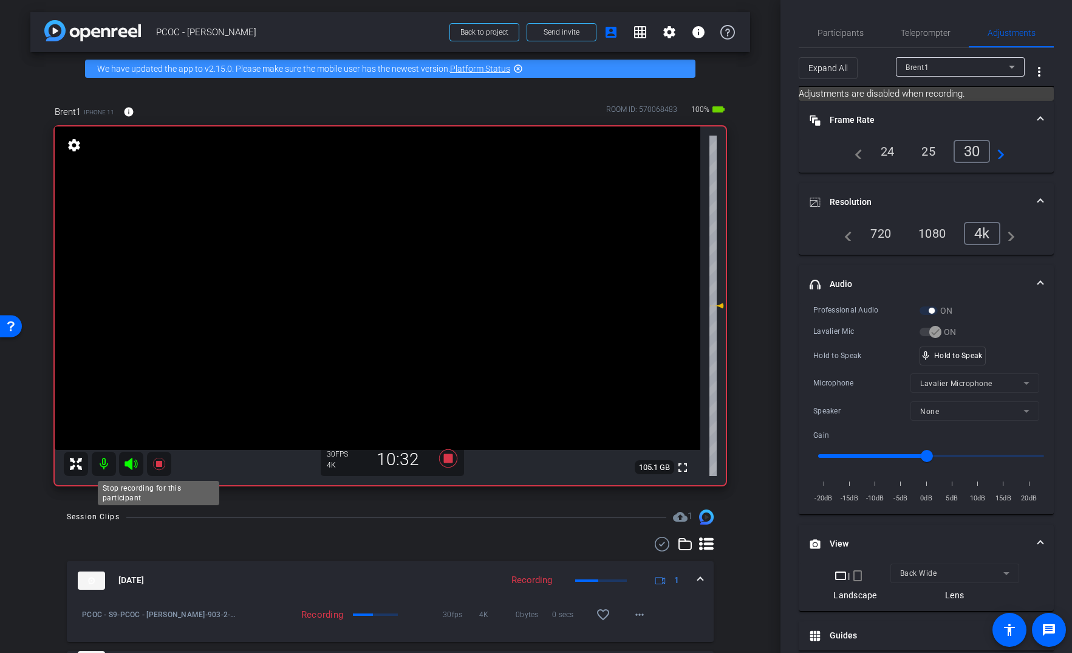
click at [154, 454] on mat-icon at bounding box center [159, 463] width 24 height 24
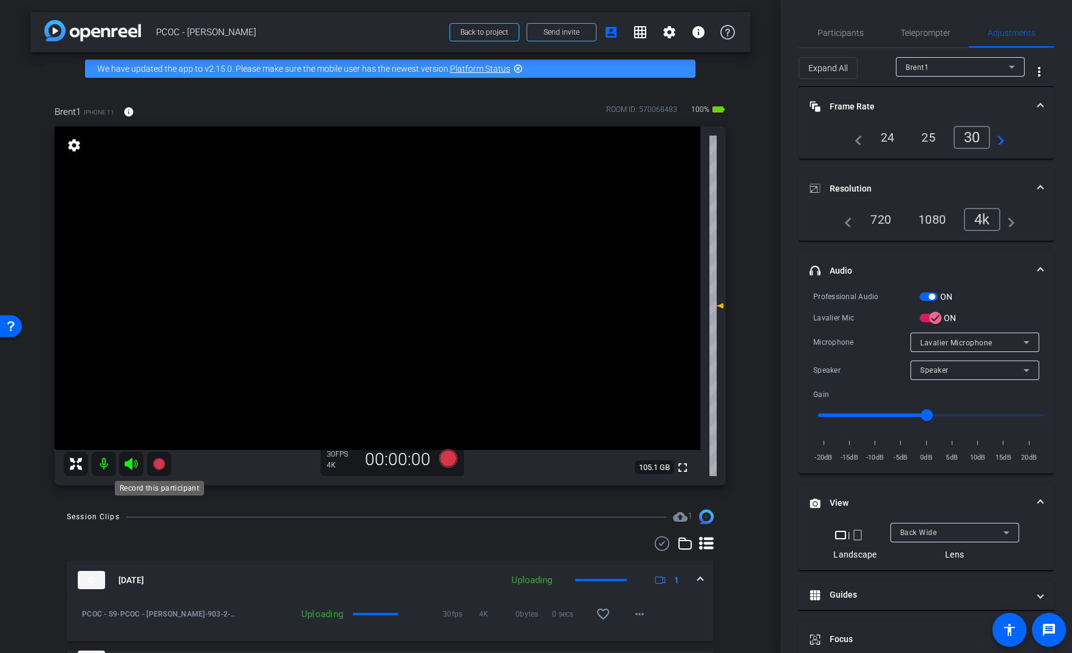
click at [156, 471] on icon at bounding box center [159, 463] width 15 height 15
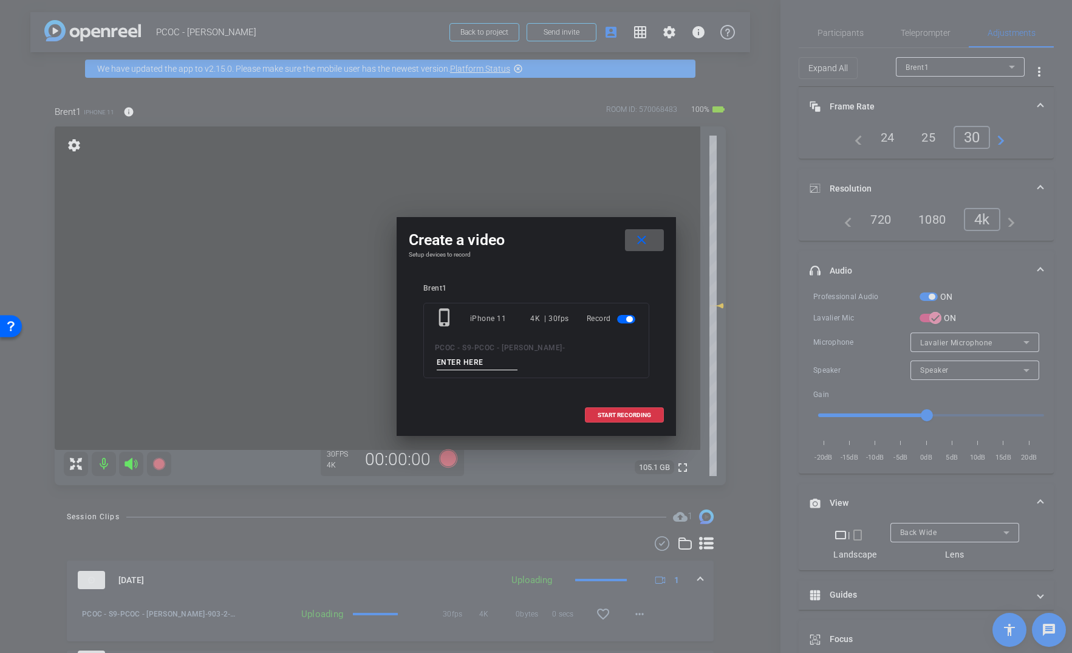
click at [518, 355] on input at bounding box center [477, 362] width 81 height 15
type input "903-3"
click at [622, 411] on span at bounding box center [625, 414] width 78 height 29
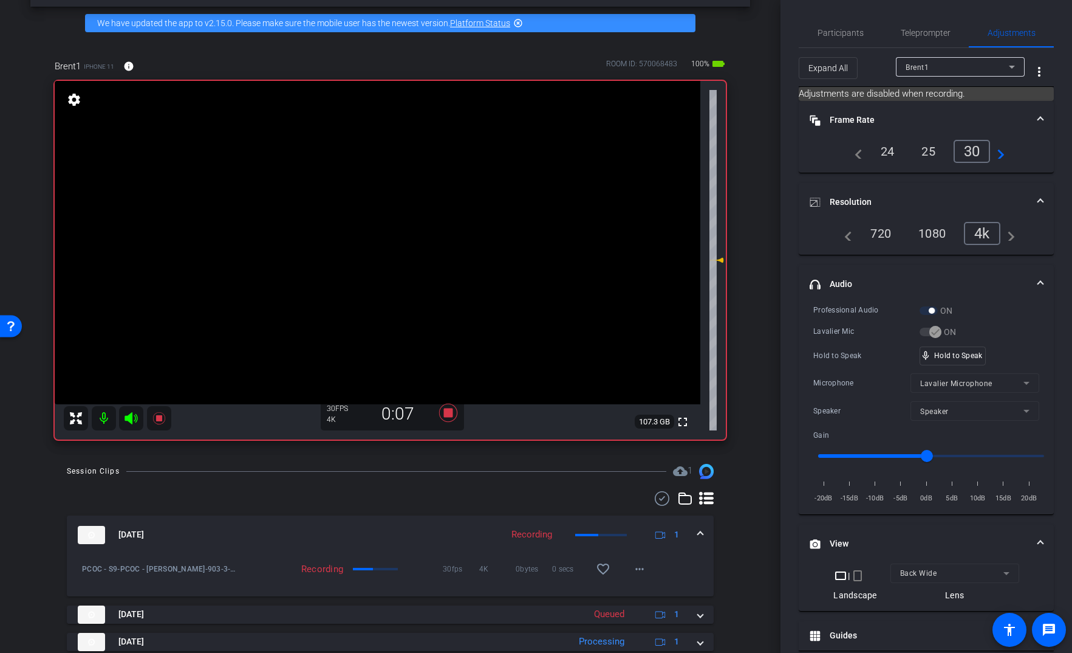
scroll to position [262, 0]
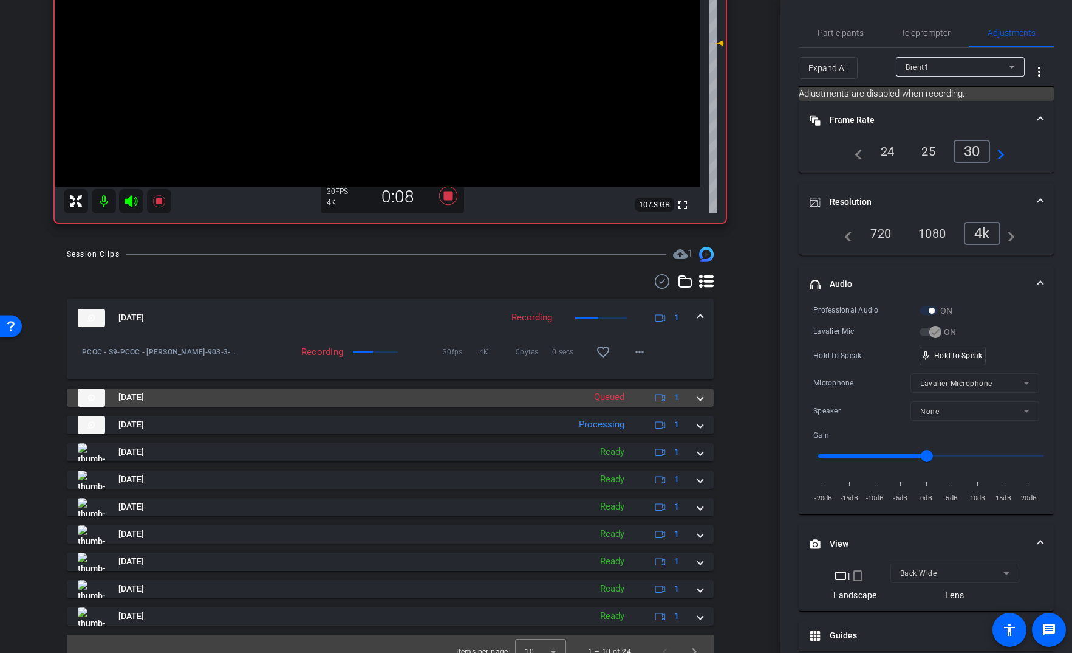
click at [698, 400] on span at bounding box center [700, 397] width 5 height 13
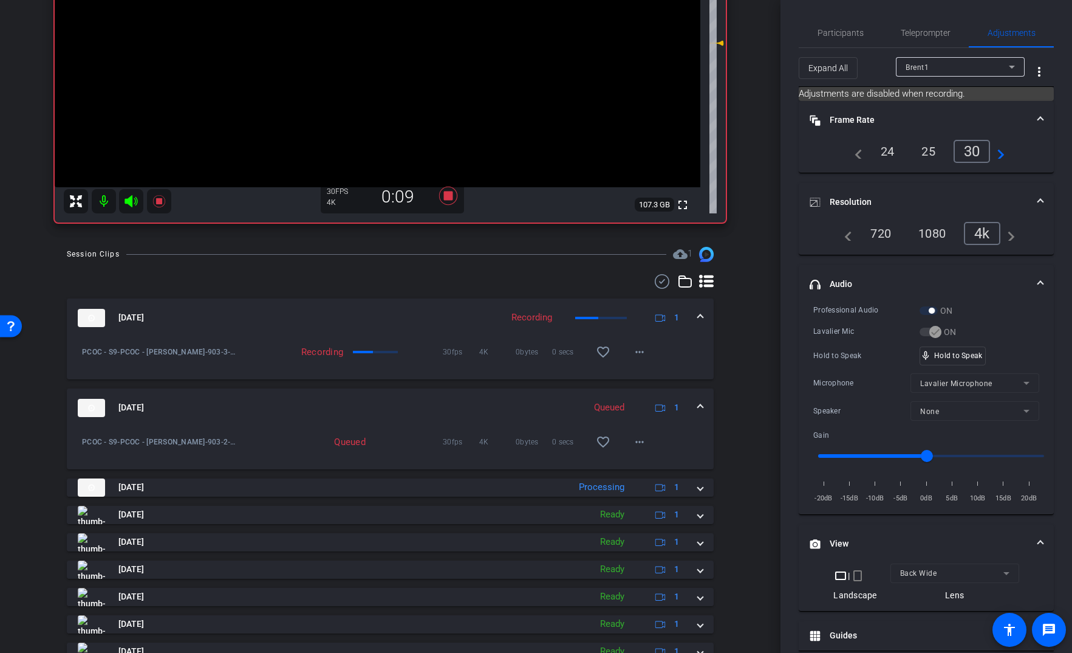
scroll to position [0, 0]
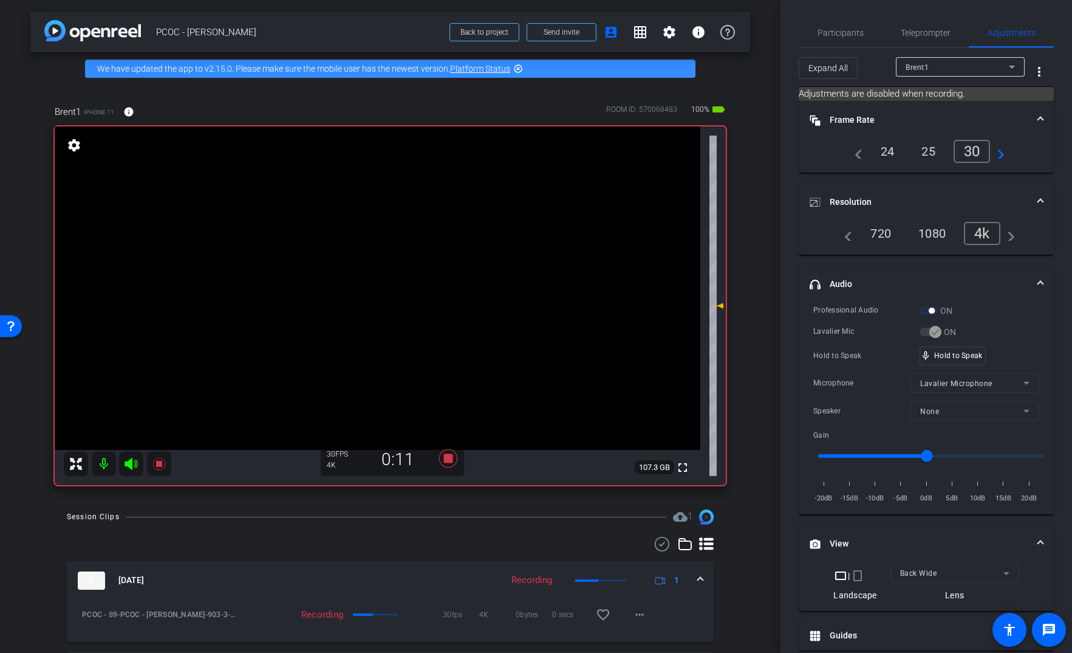
click at [387, 259] on video at bounding box center [378, 287] width 646 height 323
click at [383, 255] on video at bounding box center [378, 287] width 646 height 323
click at [388, 300] on video at bounding box center [378, 287] width 646 height 323
click at [388, 260] on video at bounding box center [378, 287] width 646 height 323
click at [393, 258] on video at bounding box center [378, 287] width 646 height 323
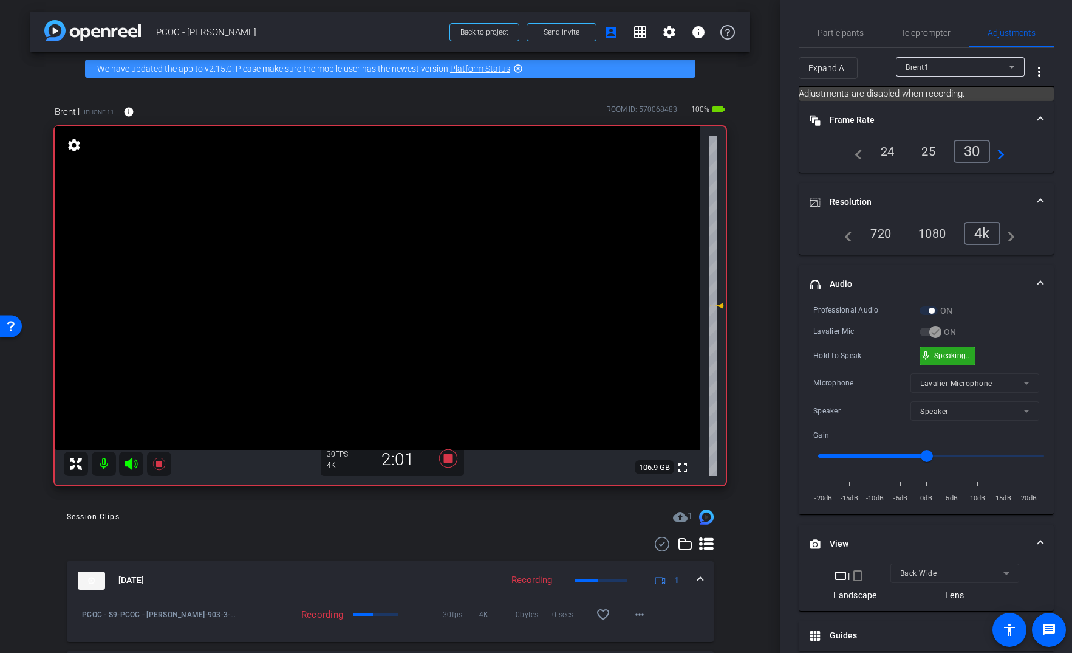
click at [945, 360] on div "mic_none Speaking..." at bounding box center [948, 356] width 55 height 18
click at [393, 279] on video at bounding box center [378, 287] width 646 height 323
click at [385, 265] on div at bounding box center [393, 279] width 30 height 30
click at [393, 256] on video at bounding box center [378, 287] width 646 height 323
drag, startPoint x: 945, startPoint y: 349, endPoint x: 937, endPoint y: 354, distance: 10.1
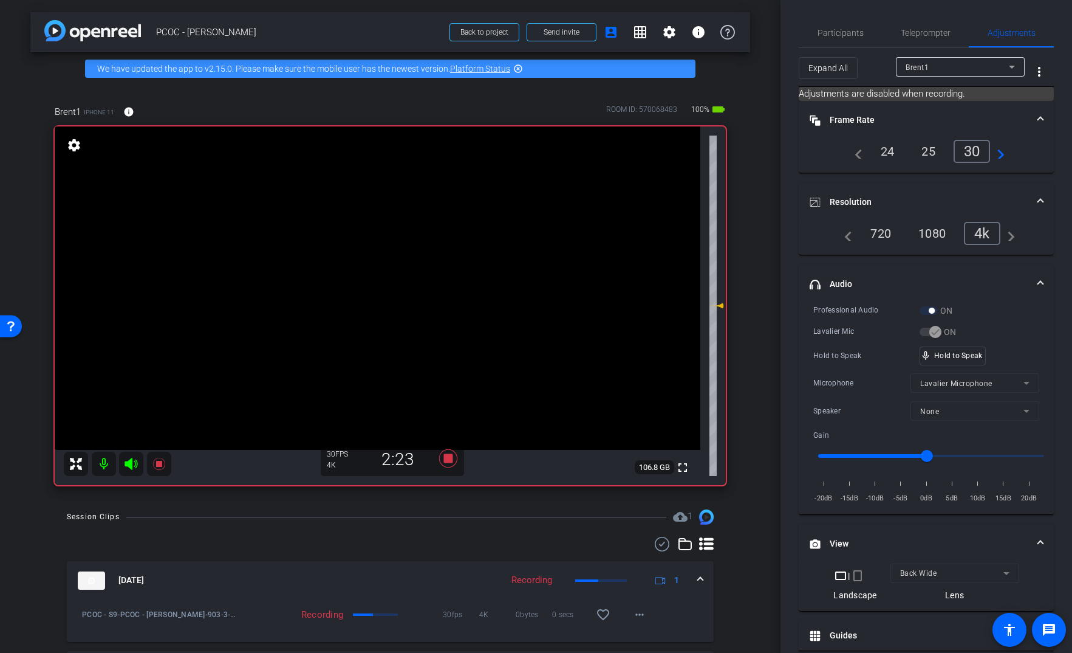
click at [390, 258] on video at bounding box center [378, 287] width 646 height 323
click at [402, 275] on video at bounding box center [378, 287] width 646 height 323
click at [394, 261] on div at bounding box center [401, 275] width 30 height 30
click at [380, 224] on video at bounding box center [378, 287] width 646 height 323
click at [391, 244] on video at bounding box center [378, 287] width 646 height 323
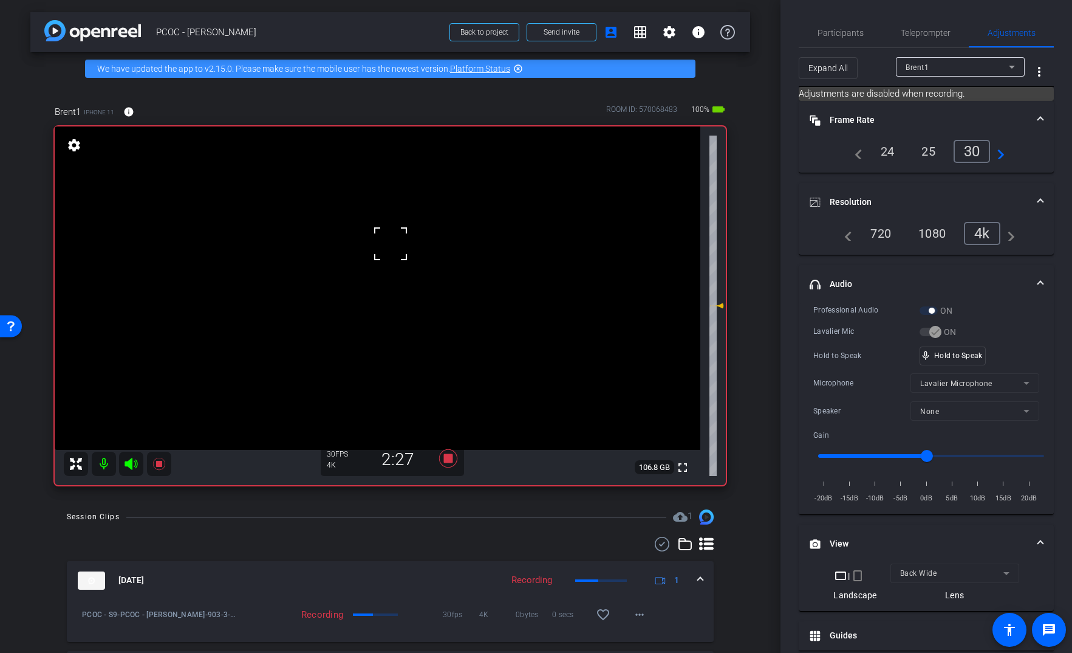
click at [392, 251] on div at bounding box center [390, 243] width 30 height 30
click at [366, 269] on video at bounding box center [378, 287] width 646 height 323
click at [420, 276] on video at bounding box center [378, 287] width 646 height 323
click at [374, 268] on video at bounding box center [378, 287] width 646 height 323
click at [380, 251] on video at bounding box center [378, 287] width 646 height 323
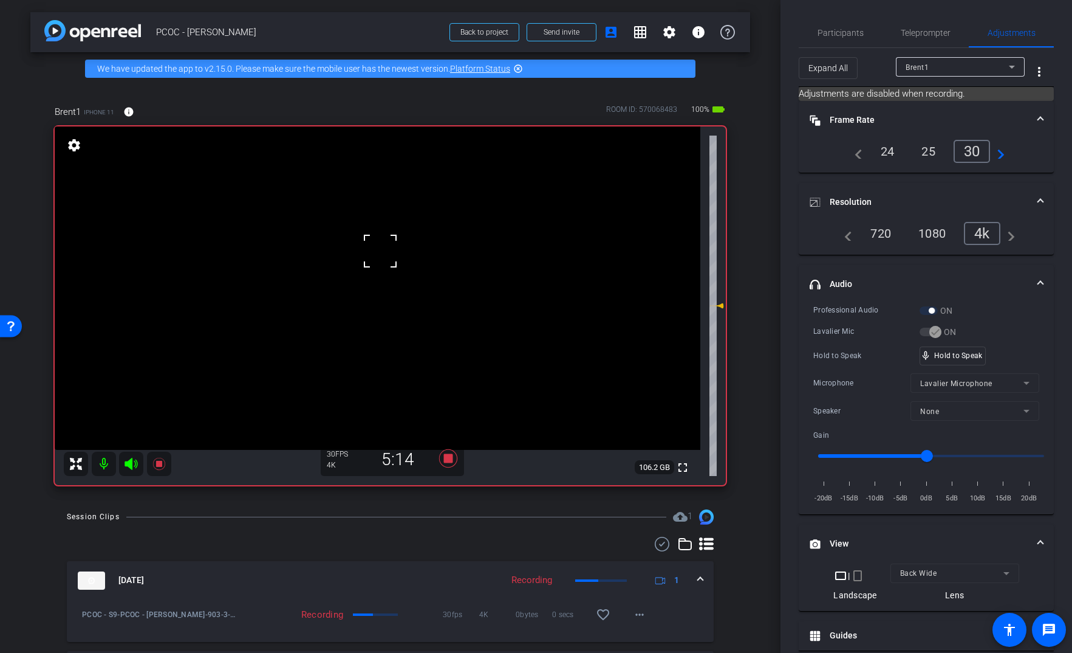
click at [389, 261] on div at bounding box center [380, 251] width 30 height 30
click at [386, 262] on video at bounding box center [378, 287] width 646 height 323
click at [375, 272] on video at bounding box center [378, 287] width 646 height 323
click at [379, 262] on video at bounding box center [378, 287] width 646 height 323
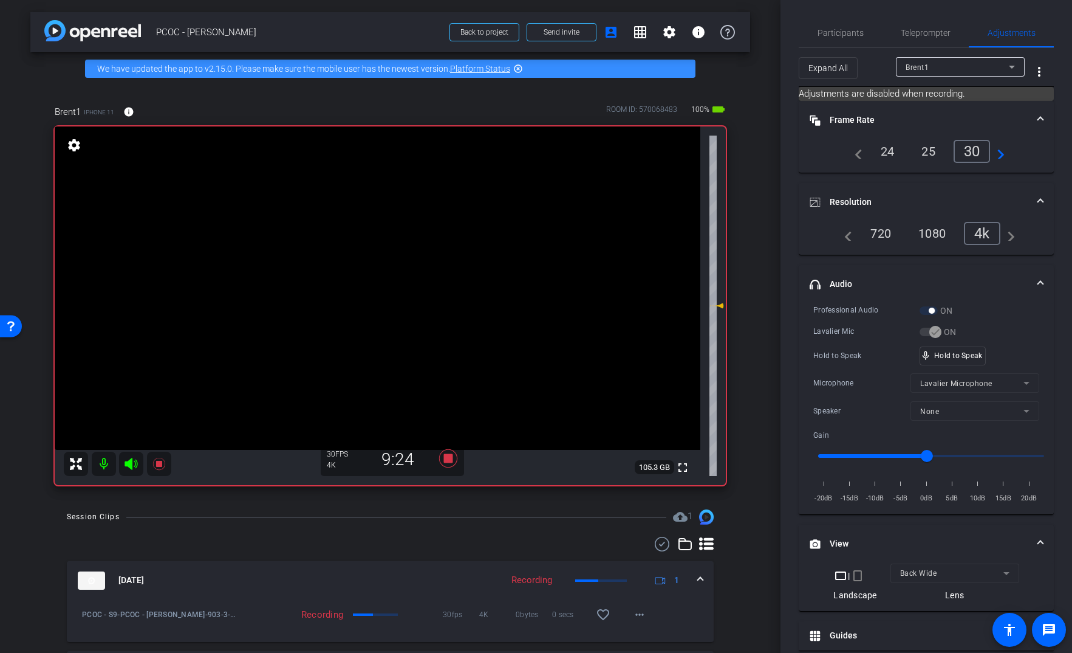
click at [379, 262] on video at bounding box center [378, 287] width 646 height 323
click at [369, 268] on video at bounding box center [378, 287] width 646 height 323
click at [392, 304] on video at bounding box center [378, 287] width 646 height 323
click at [933, 351] on div "mic_none Speaking..." at bounding box center [948, 356] width 55 height 18
click at [399, 273] on video at bounding box center [378, 287] width 646 height 323
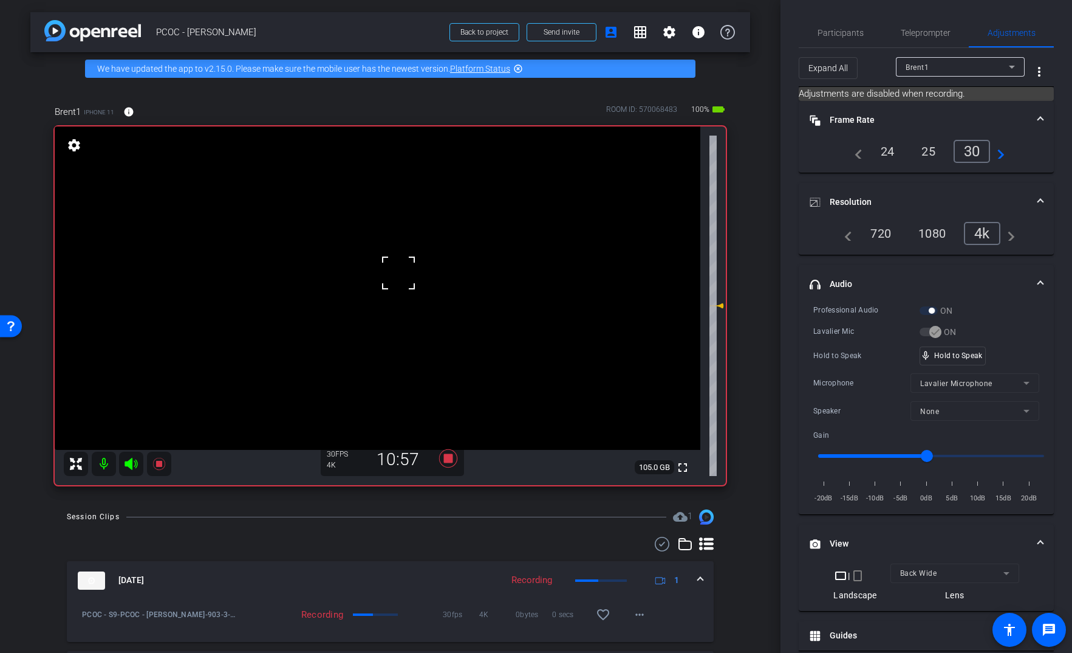
click at [385, 258] on div at bounding box center [398, 273] width 30 height 30
click at [380, 256] on video at bounding box center [378, 287] width 646 height 323
click at [372, 270] on div at bounding box center [380, 256] width 30 height 30
drag, startPoint x: 936, startPoint y: 359, endPoint x: 930, endPoint y: 357, distance: 6.9
click at [930, 357] on div "mic_none Speaking..." at bounding box center [948, 356] width 55 height 18
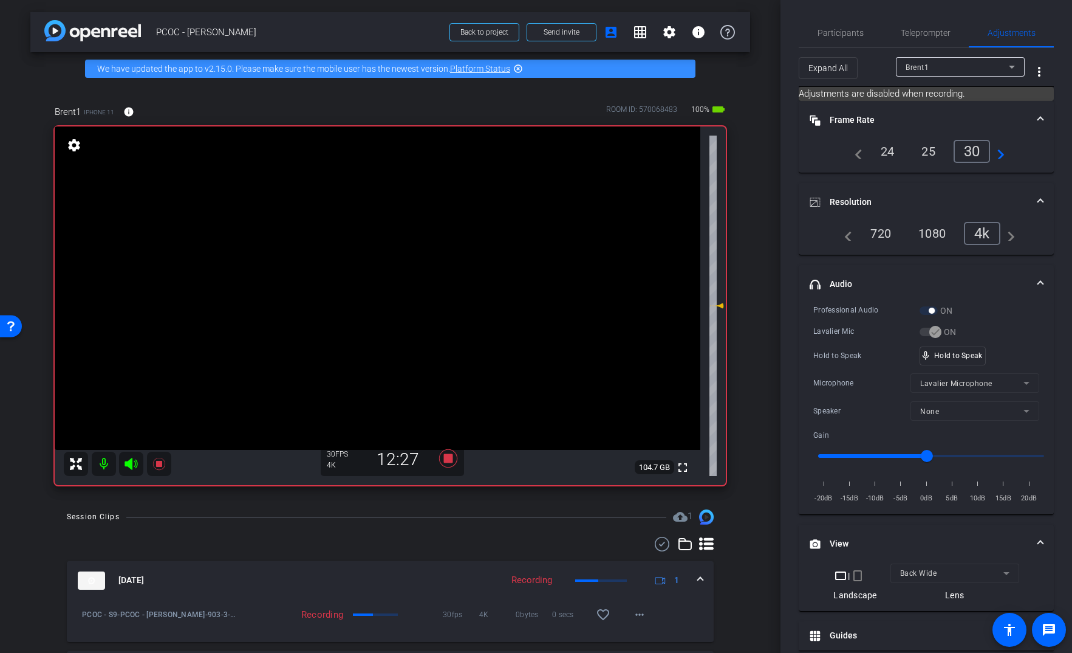
click at [391, 284] on video at bounding box center [378, 287] width 646 height 323
click at [380, 264] on video at bounding box center [378, 287] width 646 height 323
click at [159, 464] on icon at bounding box center [159, 464] width 12 height 12
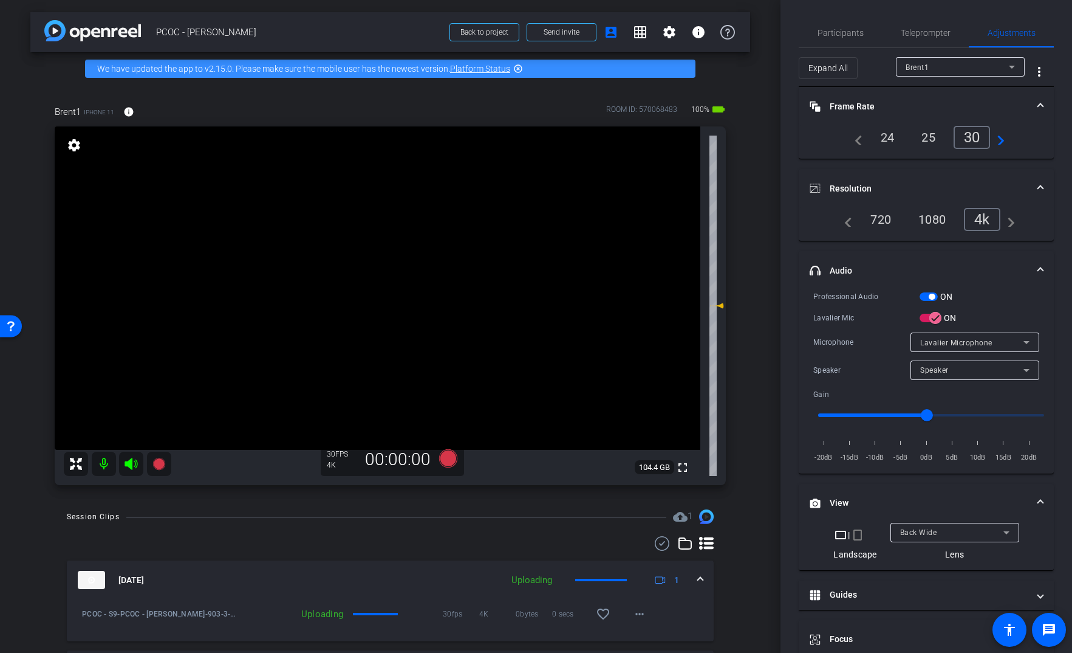
click at [383, 321] on video at bounding box center [378, 287] width 646 height 323
click at [157, 461] on icon at bounding box center [159, 464] width 12 height 12
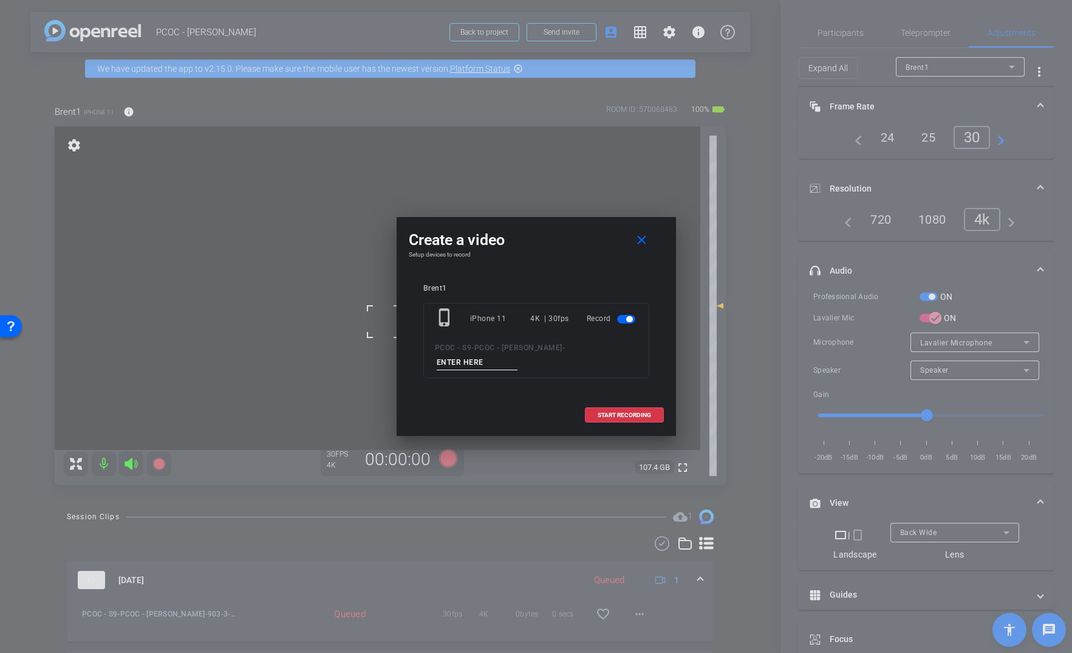
click at [518, 355] on input at bounding box center [477, 362] width 81 height 15
type input "903-4"
click at [620, 412] on span "START RECORDING" at bounding box center [624, 415] width 53 height 6
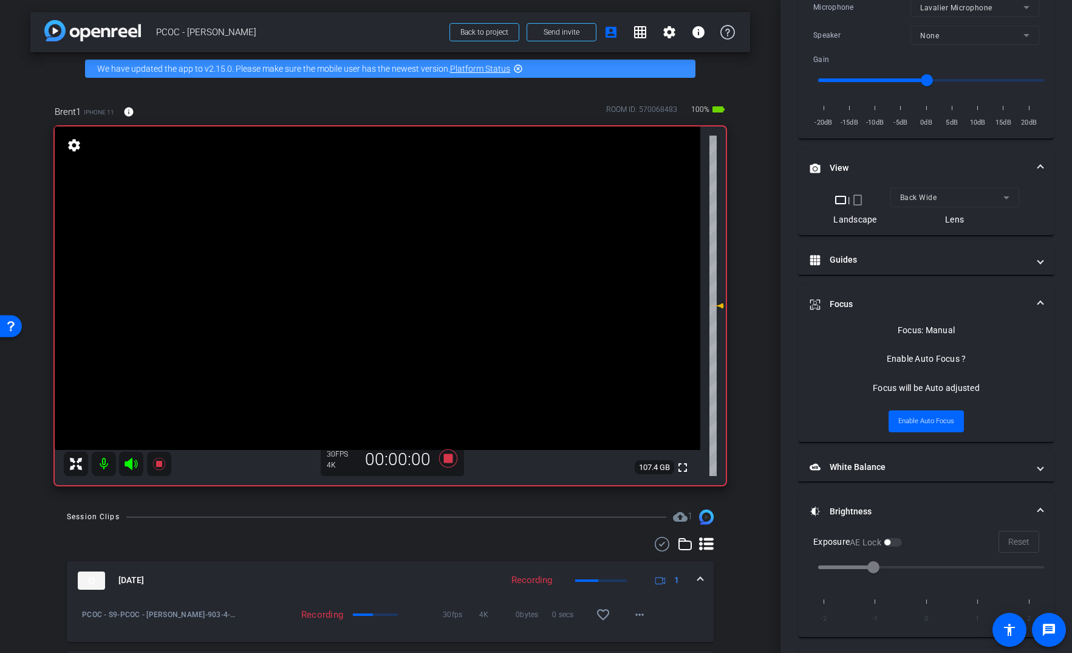
scroll to position [171, 0]
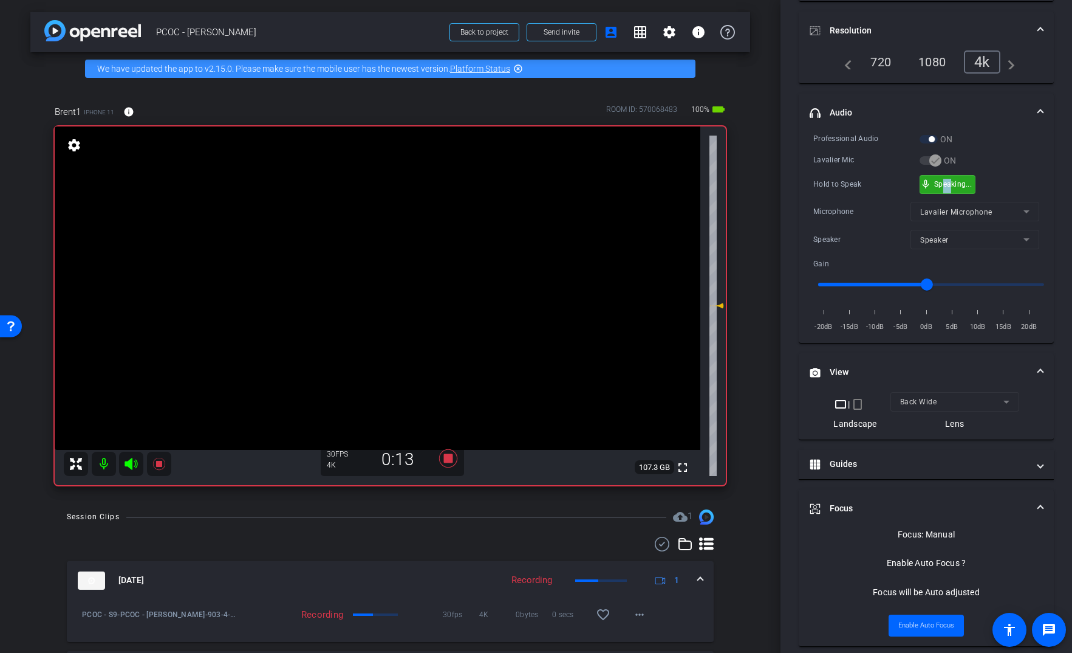
drag, startPoint x: 950, startPoint y: 186, endPoint x: 941, endPoint y: 186, distance: 9.1
click at [941, 186] on div "mic_none Speaking..." at bounding box center [948, 185] width 55 height 18
click at [386, 261] on video at bounding box center [378, 287] width 646 height 323
click at [388, 251] on div at bounding box center [386, 261] width 30 height 30
click at [390, 255] on video at bounding box center [378, 287] width 646 height 323
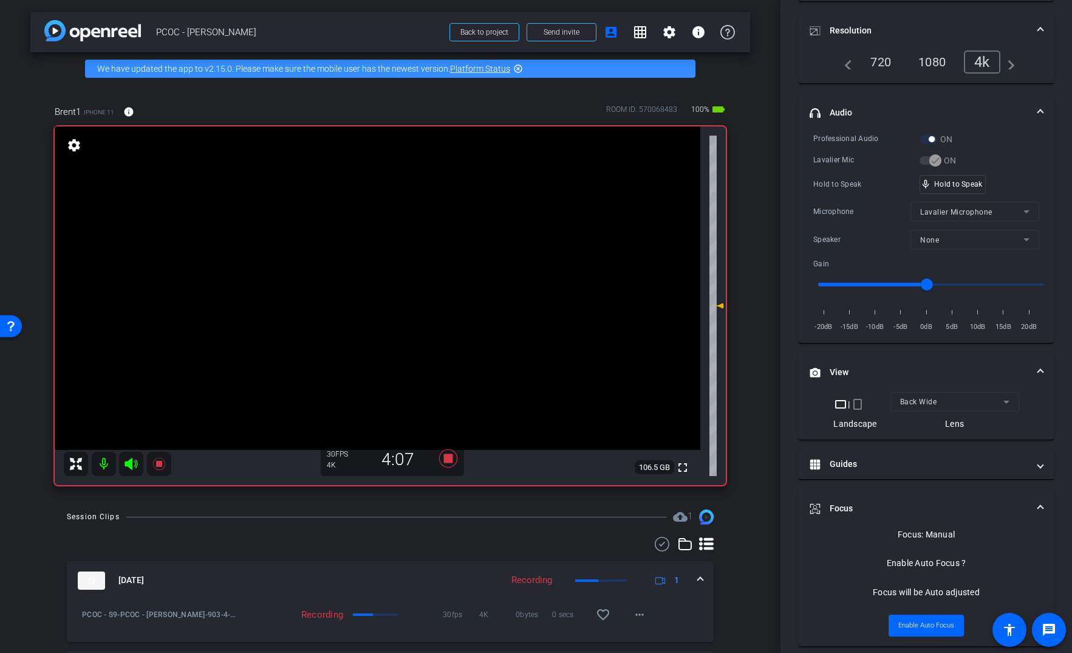
click at [390, 255] on video at bounding box center [378, 287] width 646 height 323
click at [390, 266] on video at bounding box center [378, 287] width 646 height 323
click at [388, 266] on video at bounding box center [378, 287] width 646 height 323
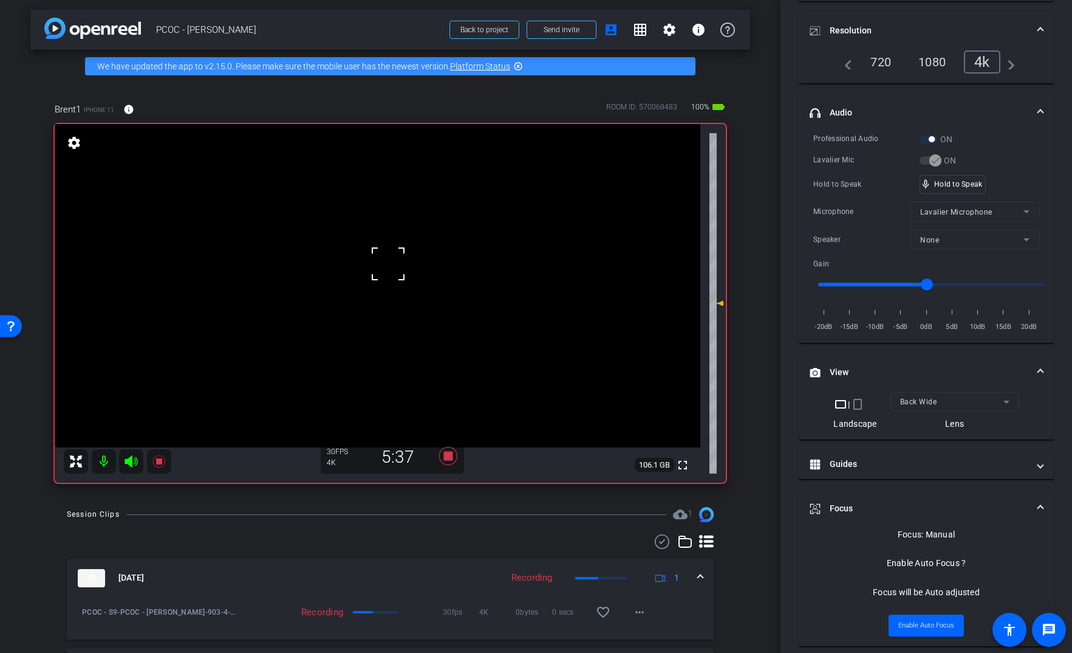
scroll to position [3, 0]
click at [388, 266] on video at bounding box center [378, 284] width 646 height 323
drag, startPoint x: 975, startPoint y: 177, endPoint x: 966, endPoint y: 178, distance: 9.1
click at [371, 251] on video at bounding box center [378, 284] width 646 height 323
click at [396, 258] on video at bounding box center [378, 284] width 646 height 323
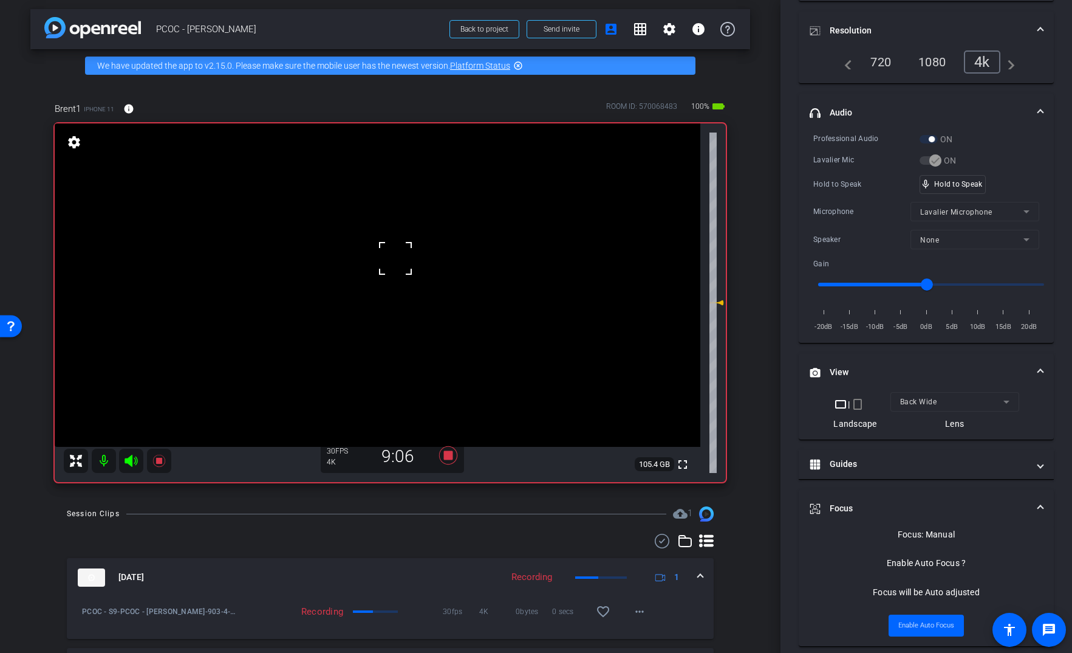
click at [408, 253] on div at bounding box center [395, 258] width 30 height 30
drag, startPoint x: 944, startPoint y: 174, endPoint x: 939, endPoint y: 178, distance: 6.5
click at [400, 260] on video at bounding box center [378, 284] width 646 height 323
click at [398, 259] on video at bounding box center [378, 284] width 646 height 323
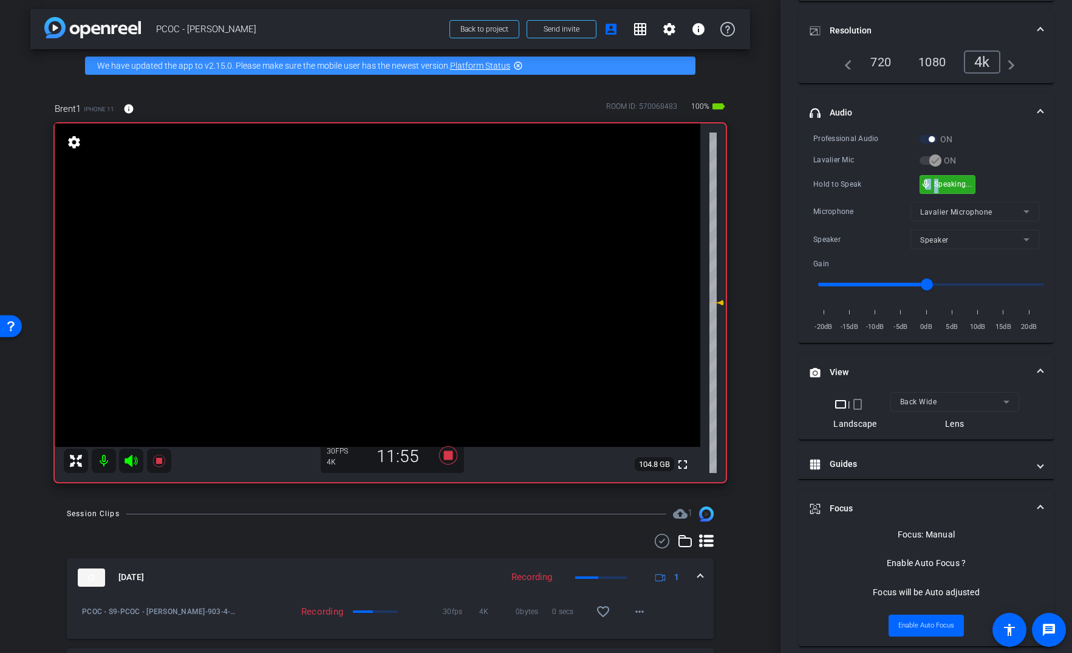
drag, startPoint x: 938, startPoint y: 183, endPoint x: 924, endPoint y: 185, distance: 13.4
click at [385, 236] on video at bounding box center [378, 284] width 646 height 323
drag, startPoint x: 927, startPoint y: 181, endPoint x: 914, endPoint y: 174, distance: 14.2
click at [926, 180] on span "mic_none" at bounding box center [926, 184] width 11 height 11
click at [372, 253] on video at bounding box center [378, 284] width 646 height 323
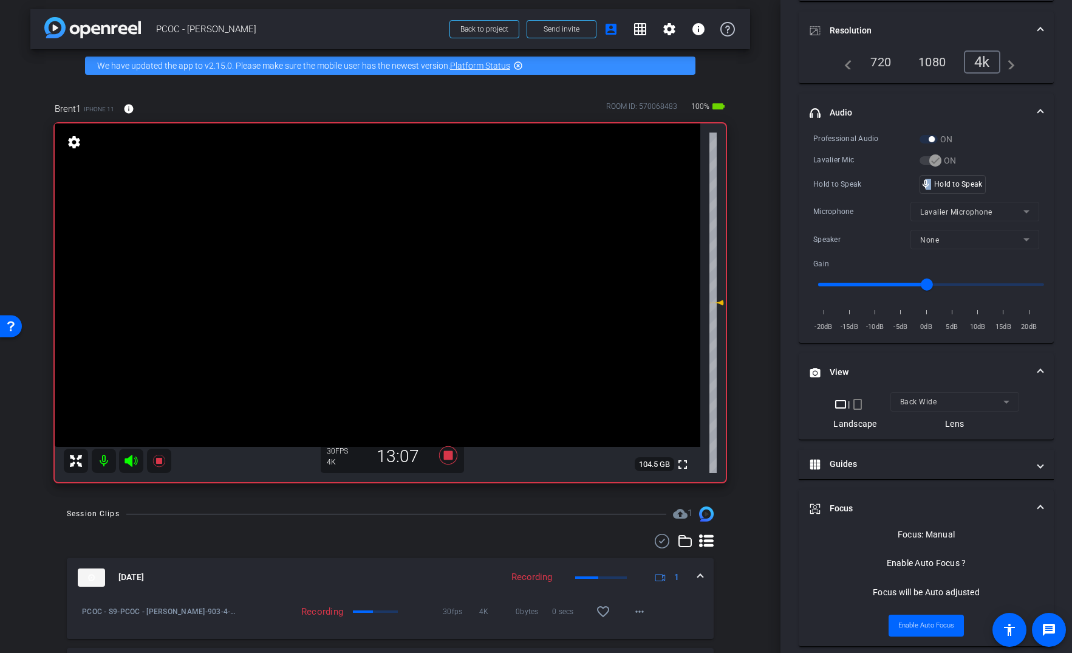
click at [389, 314] on video at bounding box center [378, 284] width 646 height 323
click at [402, 300] on video at bounding box center [378, 284] width 646 height 323
click at [388, 259] on video at bounding box center [378, 284] width 646 height 323
click at [396, 258] on video at bounding box center [378, 284] width 646 height 323
click at [155, 464] on icon at bounding box center [159, 460] width 15 height 15
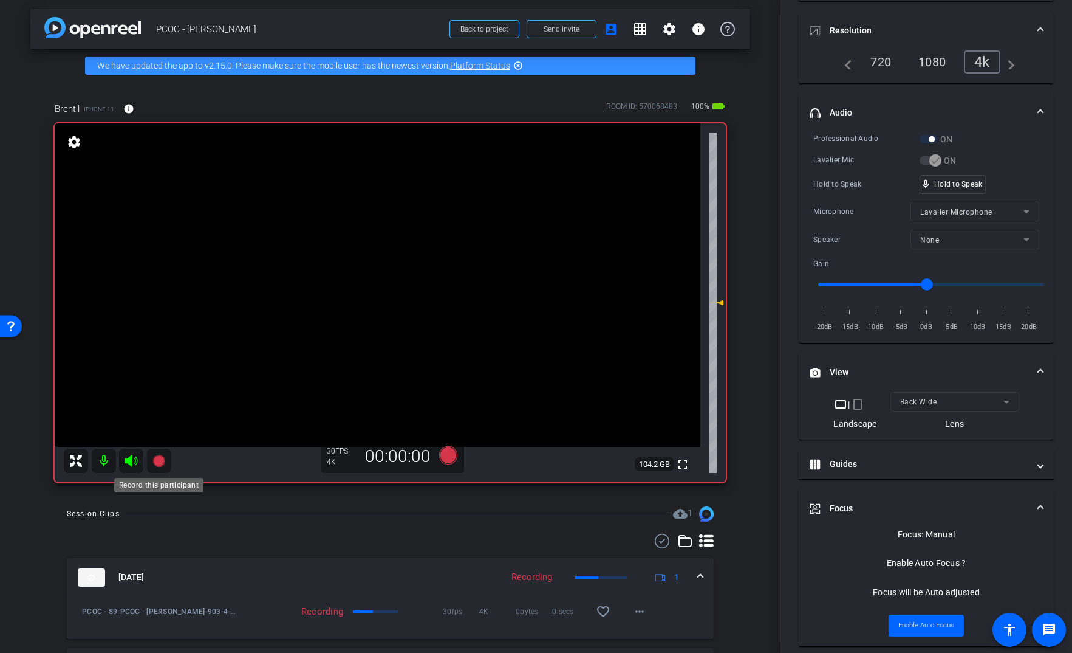
scroll to position [158, 0]
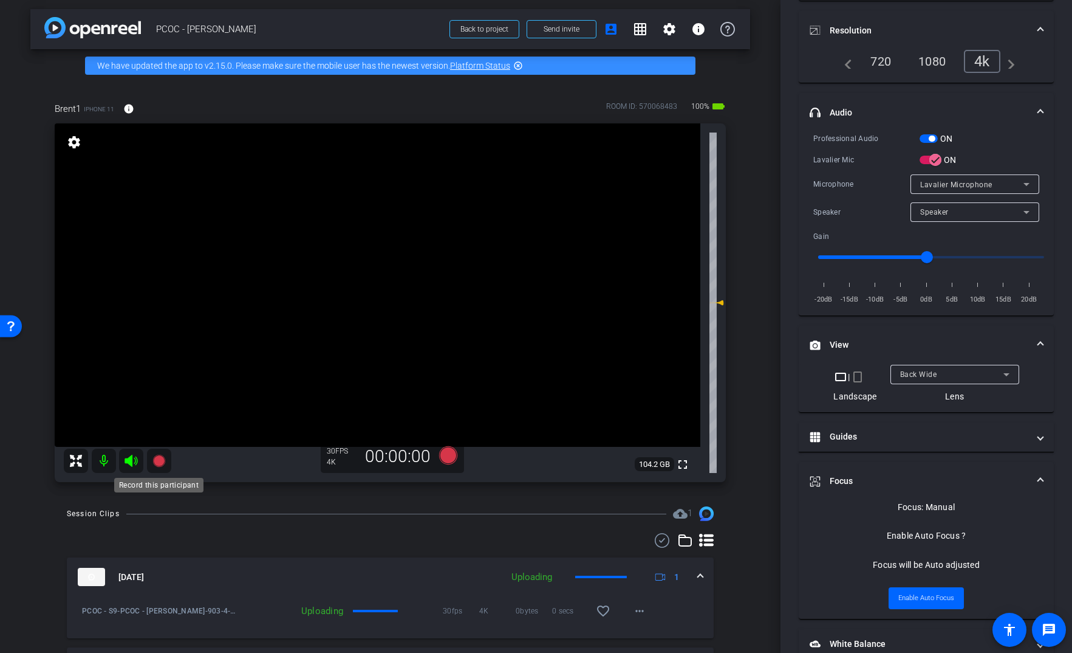
click at [160, 464] on icon at bounding box center [159, 460] width 12 height 12
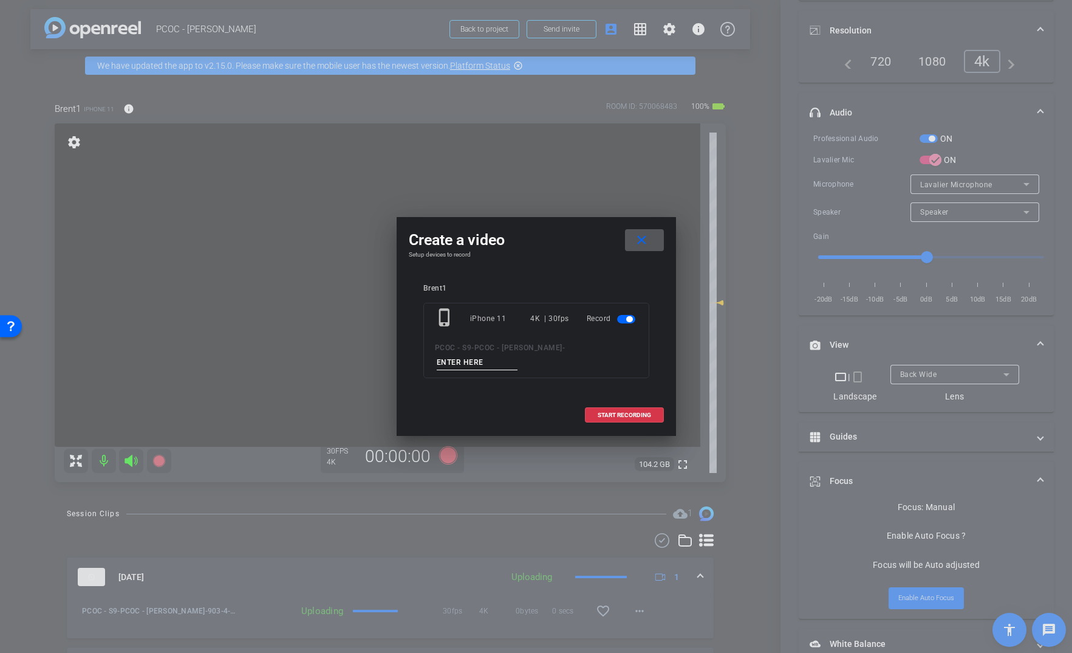
click at [518, 355] on input at bounding box center [477, 362] width 81 height 15
type input "903-5"
click at [611, 400] on span at bounding box center [625, 414] width 78 height 29
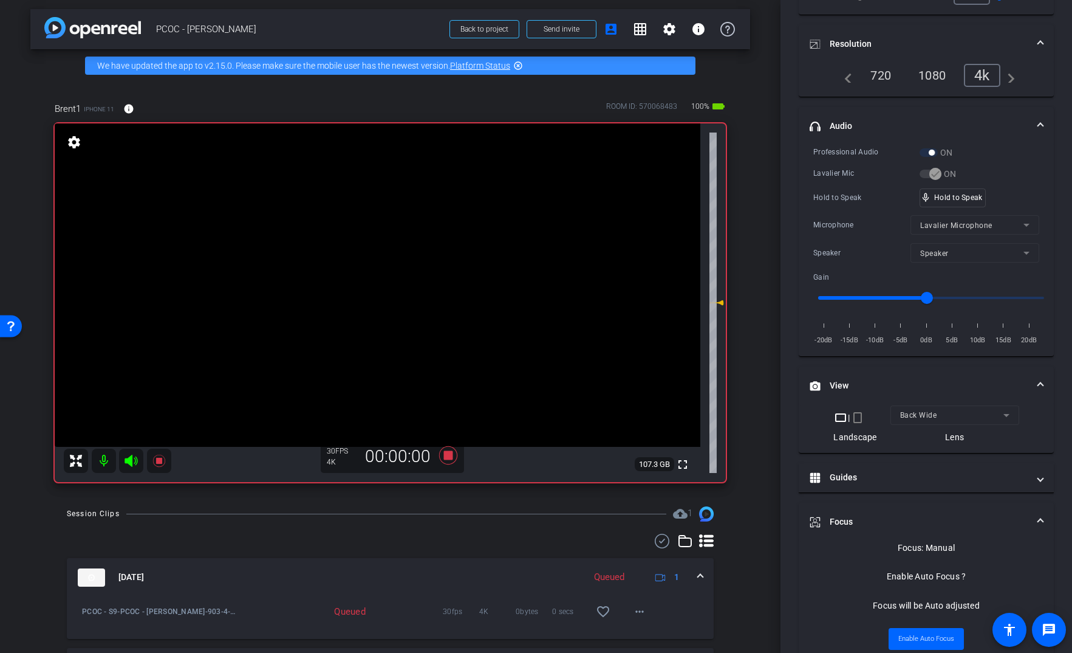
scroll to position [171, 0]
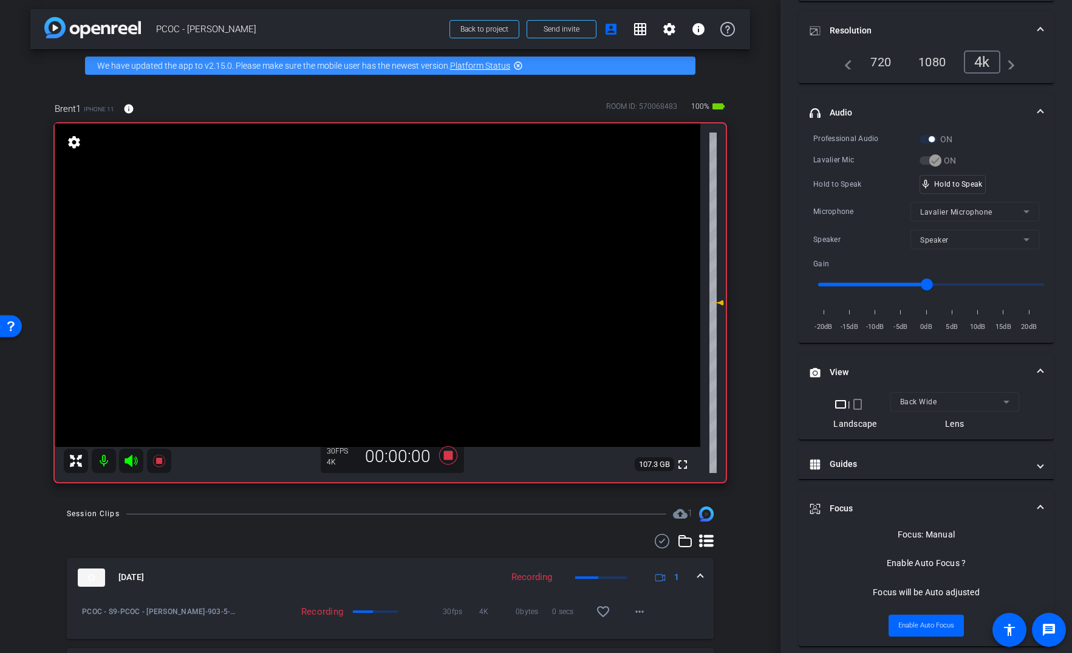
click at [367, 312] on video at bounding box center [378, 284] width 646 height 323
click at [928, 183] on span "mic_none" at bounding box center [926, 184] width 11 height 11
click at [373, 225] on video at bounding box center [378, 284] width 646 height 323
click at [399, 297] on video at bounding box center [378, 284] width 646 height 323
click at [394, 259] on video at bounding box center [378, 284] width 646 height 323
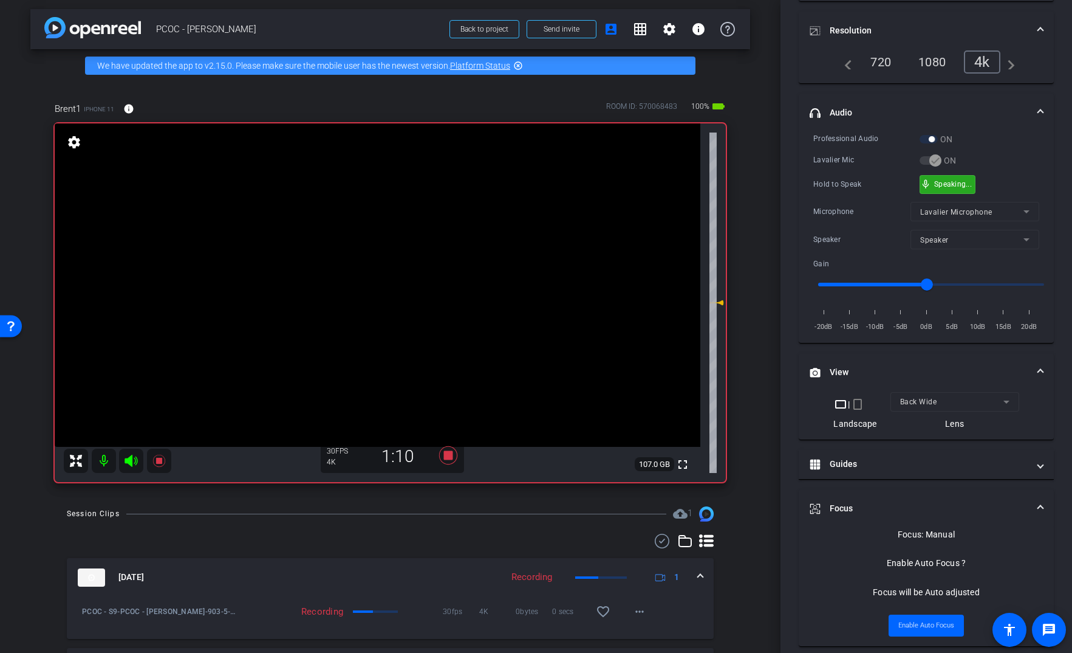
click at [921, 183] on span "mic_none" at bounding box center [926, 184] width 11 height 11
click at [400, 259] on video at bounding box center [378, 284] width 646 height 323
click at [400, 254] on video at bounding box center [378, 284] width 646 height 323
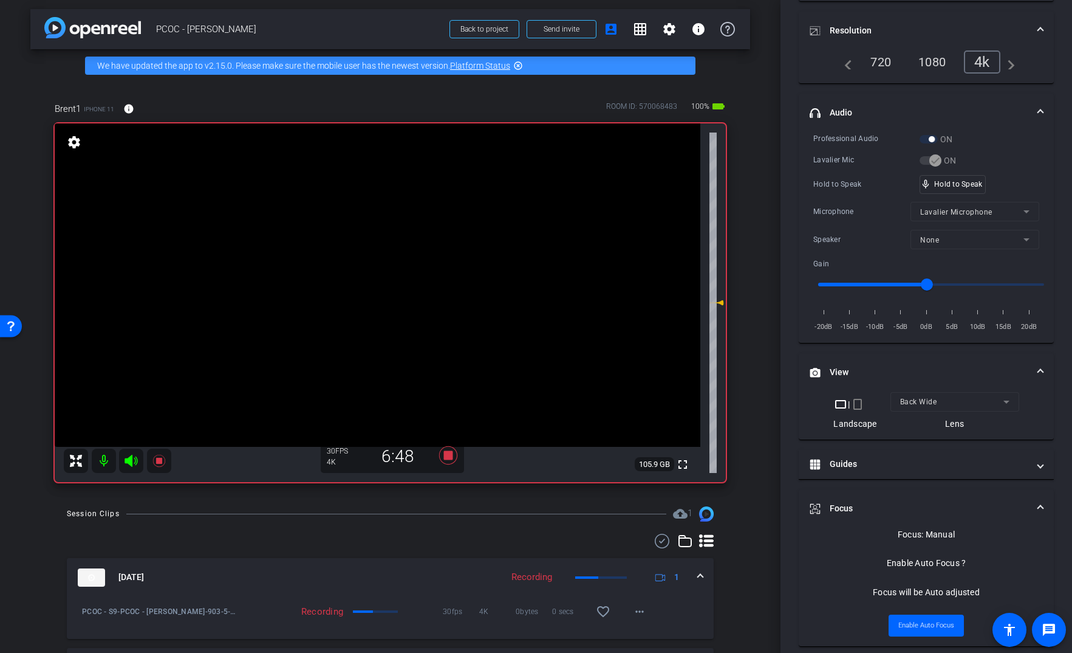
click at [400, 254] on video at bounding box center [378, 284] width 646 height 323
click at [400, 253] on video at bounding box center [378, 284] width 646 height 323
click at [363, 299] on video at bounding box center [378, 284] width 646 height 323
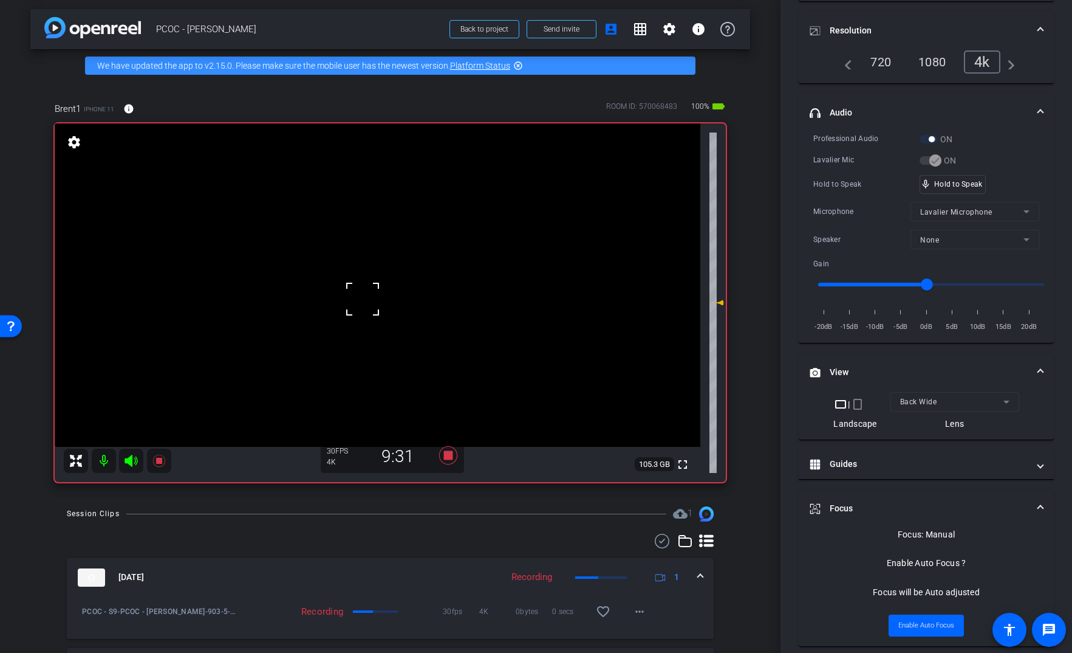
click at [397, 233] on video at bounding box center [378, 284] width 646 height 323
click at [386, 253] on video at bounding box center [378, 284] width 646 height 323
click at [386, 274] on video at bounding box center [378, 284] width 646 height 323
click at [387, 274] on video at bounding box center [378, 284] width 646 height 323
click at [388, 273] on video at bounding box center [378, 284] width 646 height 323
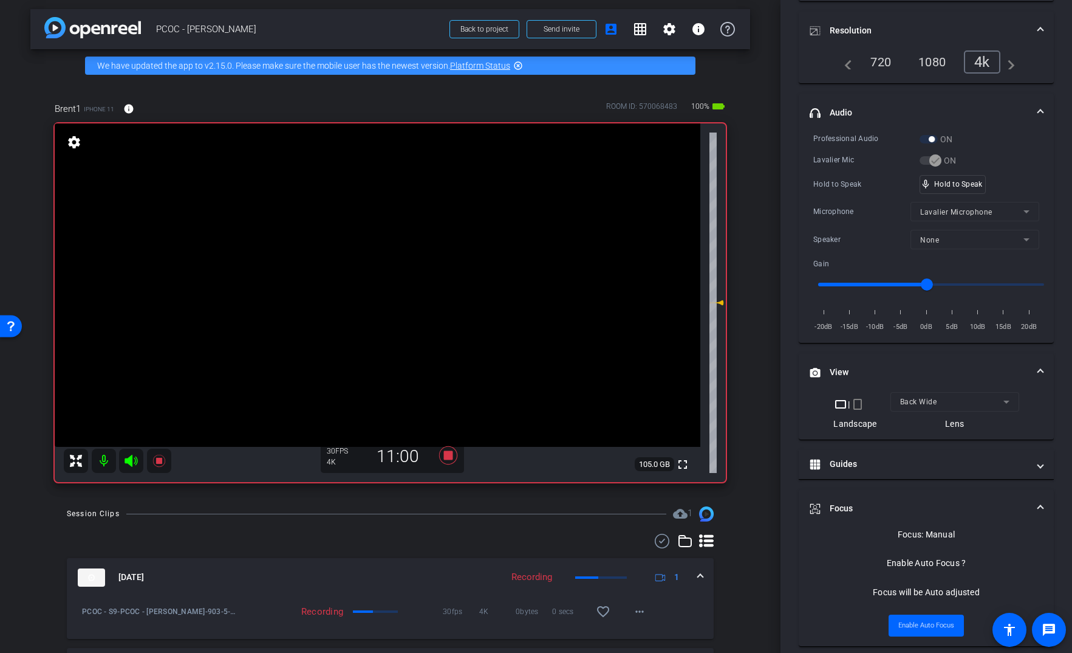
click at [393, 266] on video at bounding box center [378, 284] width 646 height 323
drag, startPoint x: 978, startPoint y: 180, endPoint x: 962, endPoint y: 187, distance: 16.6
click at [380, 246] on video at bounding box center [378, 284] width 646 height 323
drag, startPoint x: 960, startPoint y: 177, endPoint x: 951, endPoint y: 179, distance: 9.2
click at [408, 286] on video at bounding box center [378, 284] width 646 height 323
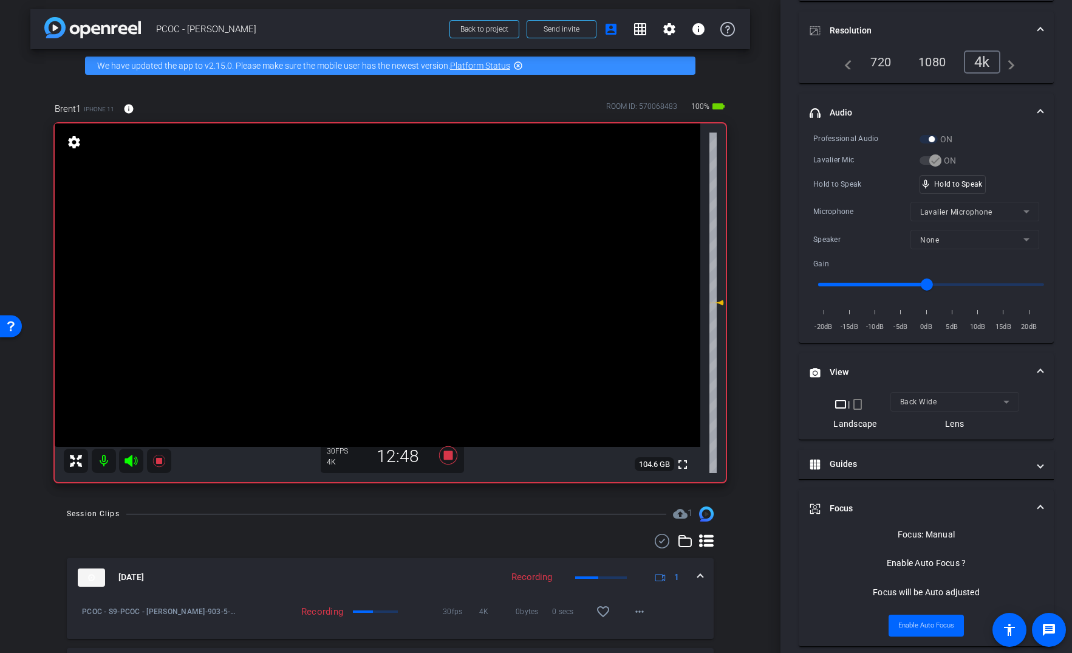
click at [375, 233] on video at bounding box center [378, 284] width 646 height 323
click at [381, 255] on video at bounding box center [378, 284] width 646 height 323
click at [381, 272] on video at bounding box center [378, 284] width 646 height 323
click at [394, 270] on video at bounding box center [378, 284] width 646 height 323
click at [389, 265] on video at bounding box center [378, 284] width 646 height 323
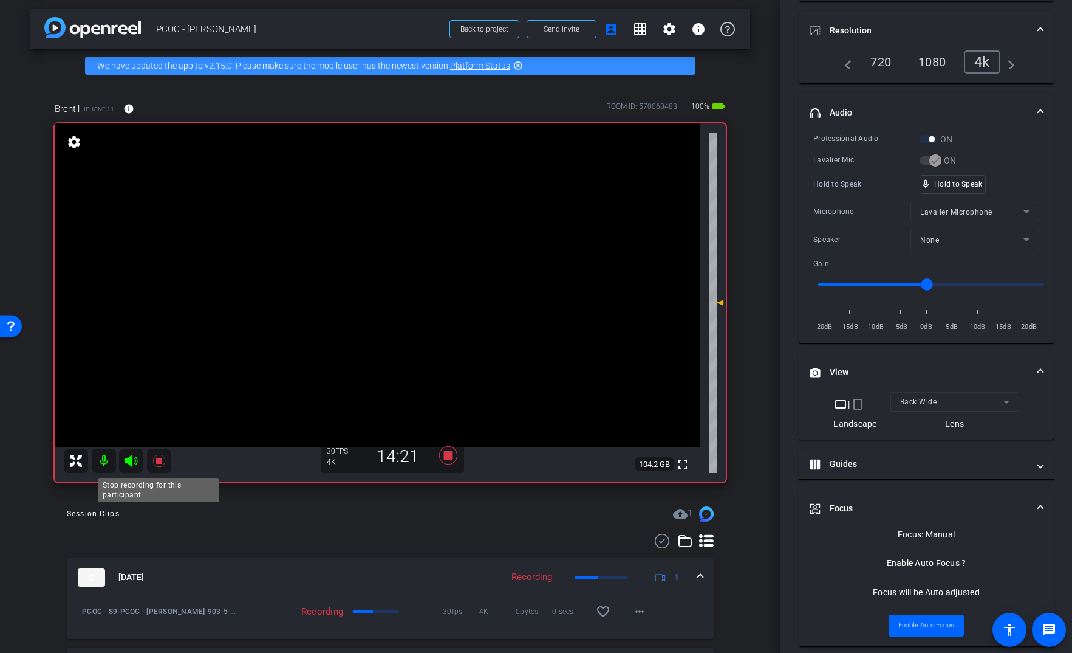
click at [162, 467] on icon at bounding box center [159, 460] width 15 height 15
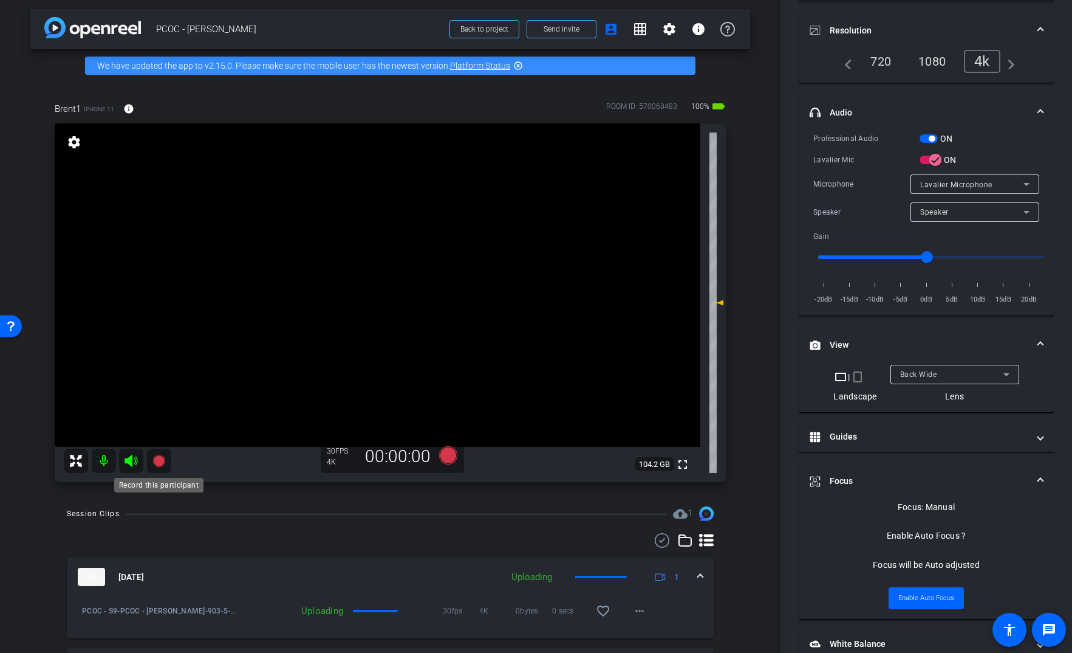
click at [162, 458] on icon at bounding box center [159, 460] width 12 height 12
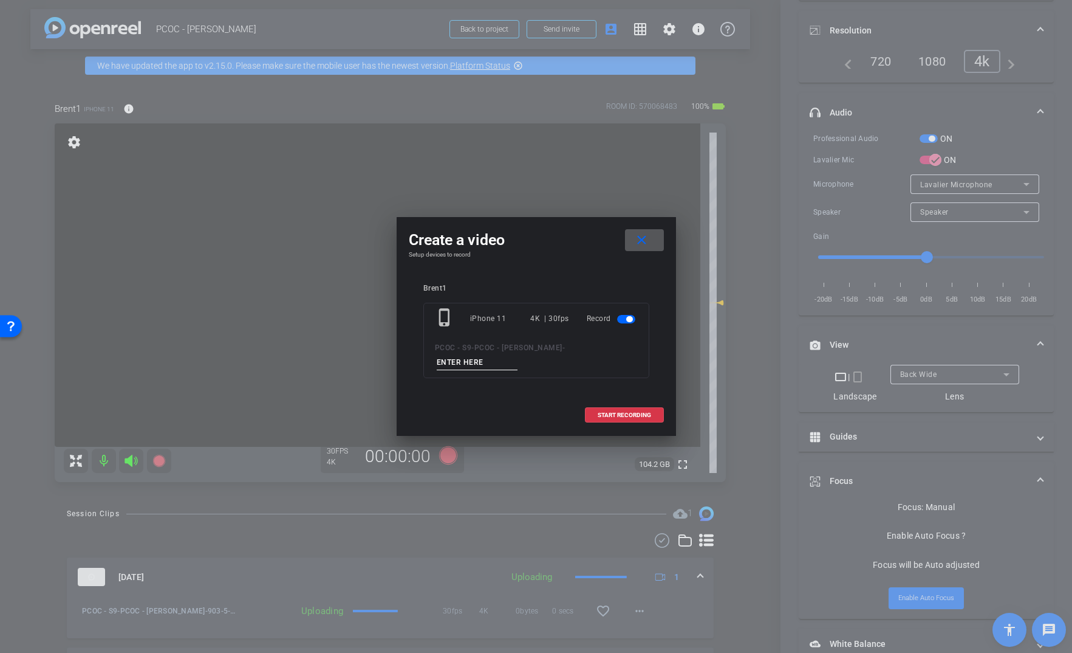
click at [518, 355] on input at bounding box center [477, 362] width 81 height 15
type input "903-6"
click at [616, 404] on span at bounding box center [625, 414] width 78 height 29
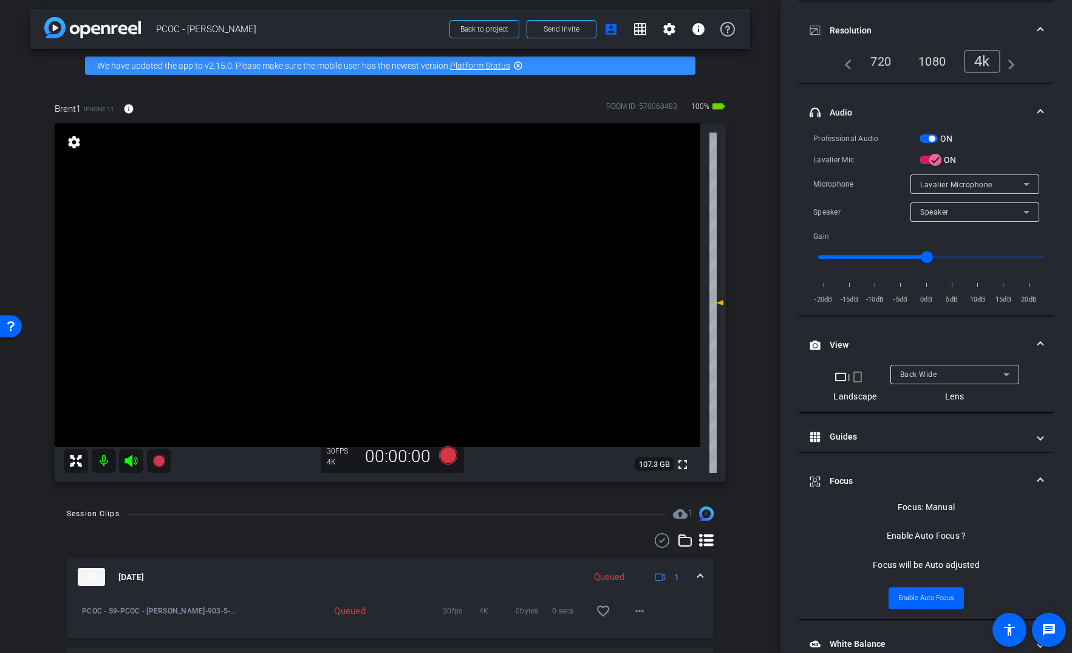
scroll to position [171, 0]
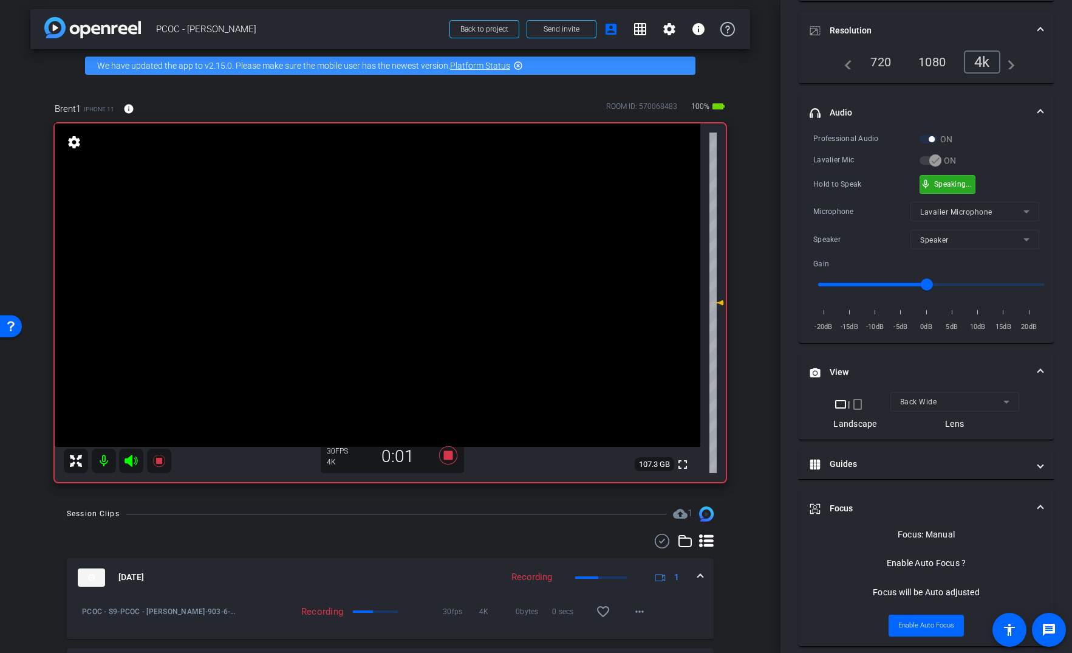
drag, startPoint x: 967, startPoint y: 180, endPoint x: 955, endPoint y: 184, distance: 13.4
click at [384, 263] on video at bounding box center [378, 284] width 646 height 323
click at [391, 261] on video at bounding box center [378, 284] width 646 height 323
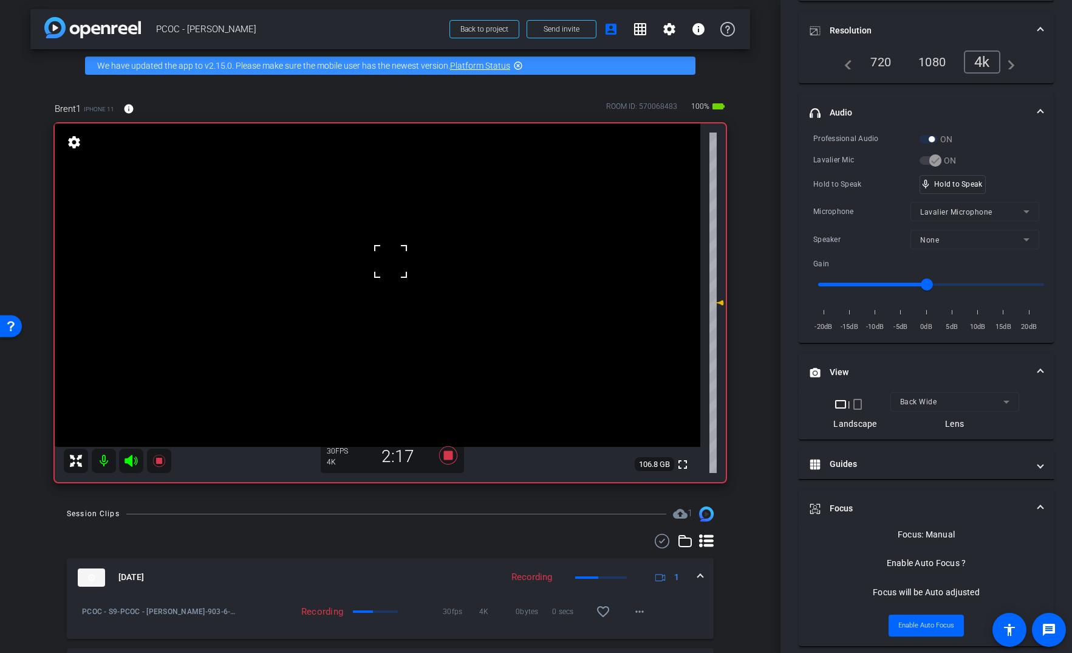
click at [389, 263] on div "fullscreen settings 106.8 GB" at bounding box center [390, 302] width 671 height 358
click at [403, 241] on video at bounding box center [378, 284] width 646 height 323
click at [399, 255] on div at bounding box center [403, 241] width 30 height 30
click at [399, 262] on video at bounding box center [378, 284] width 646 height 323
click at [399, 261] on video at bounding box center [378, 284] width 646 height 323
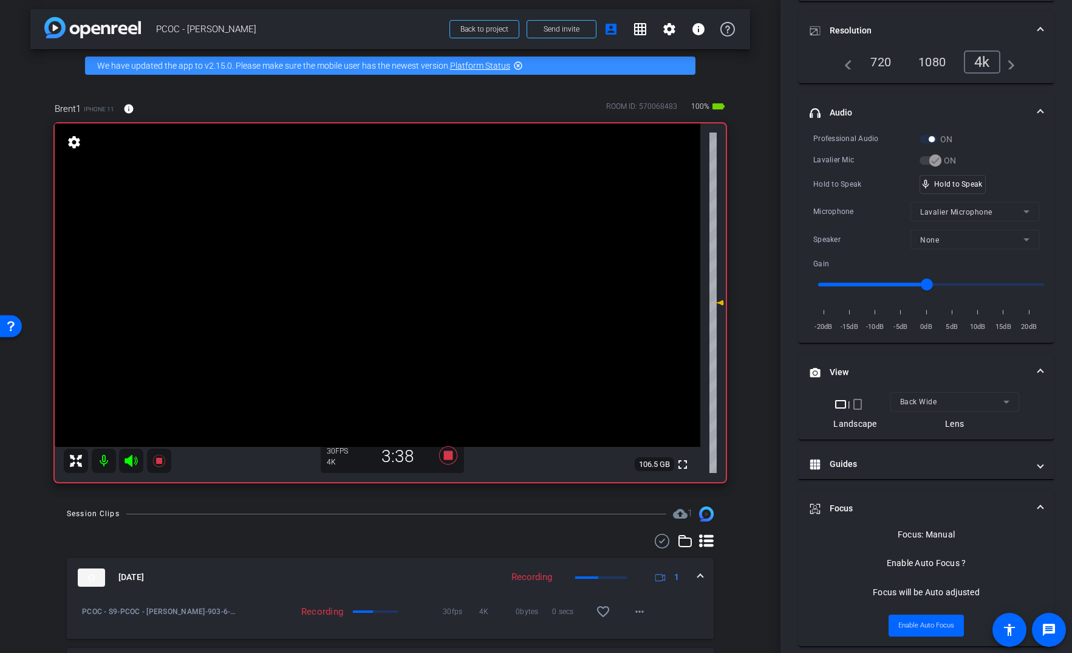
click at [386, 264] on video at bounding box center [378, 284] width 646 height 323
click at [389, 267] on video at bounding box center [378, 284] width 646 height 323
click at [368, 262] on video at bounding box center [378, 284] width 646 height 323
click at [164, 459] on icon at bounding box center [159, 460] width 15 height 15
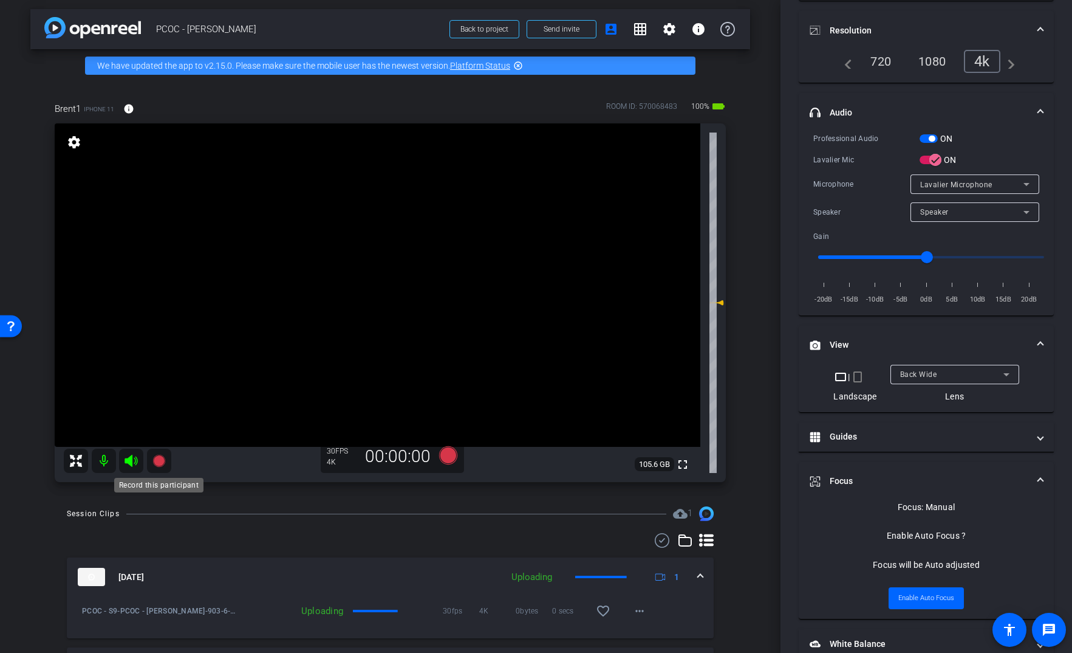
click at [164, 459] on icon at bounding box center [159, 460] width 15 height 15
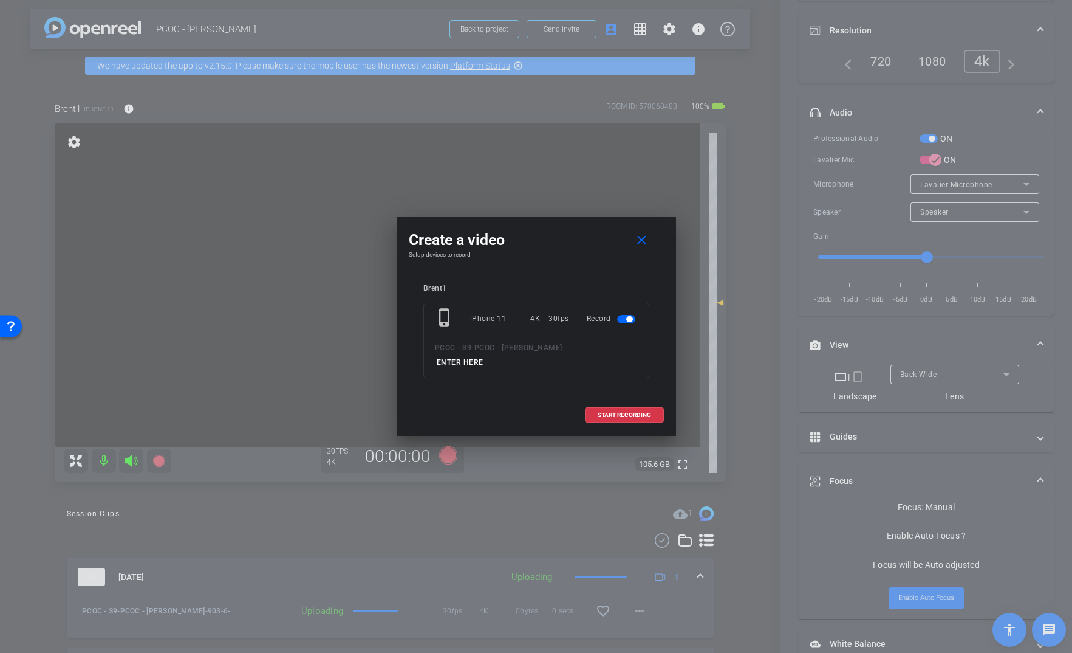
drag, startPoint x: 573, startPoint y: 354, endPoint x: 573, endPoint y: 338, distance: 15.2
click at [518, 355] on input at bounding box center [477, 362] width 81 height 15
type input "903-7"
click at [616, 400] on span at bounding box center [625, 414] width 78 height 29
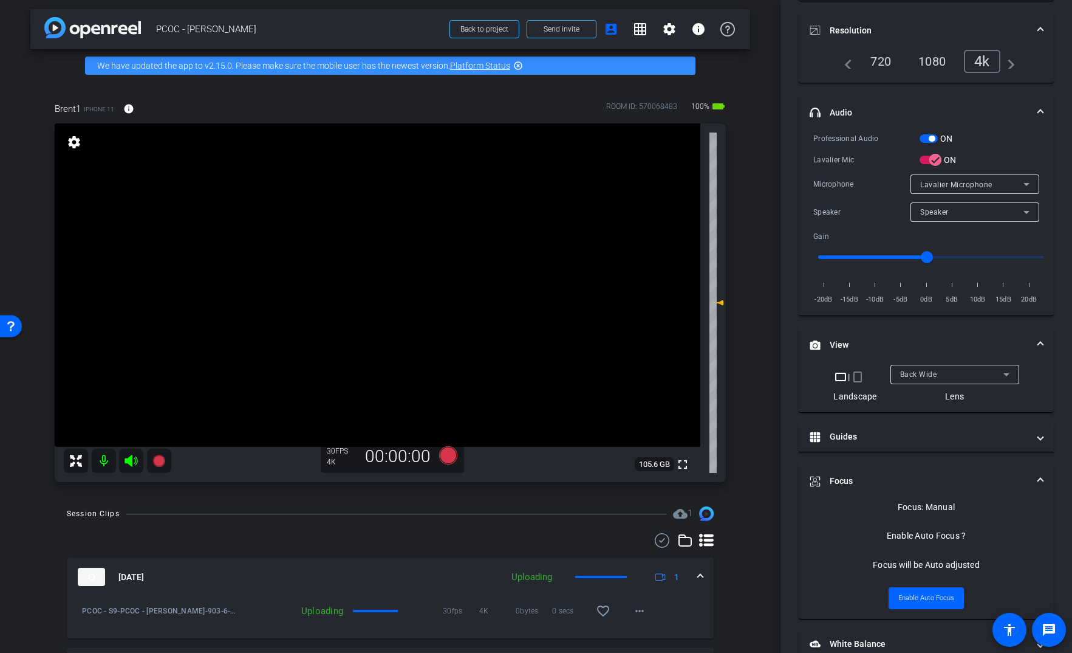
scroll to position [171, 0]
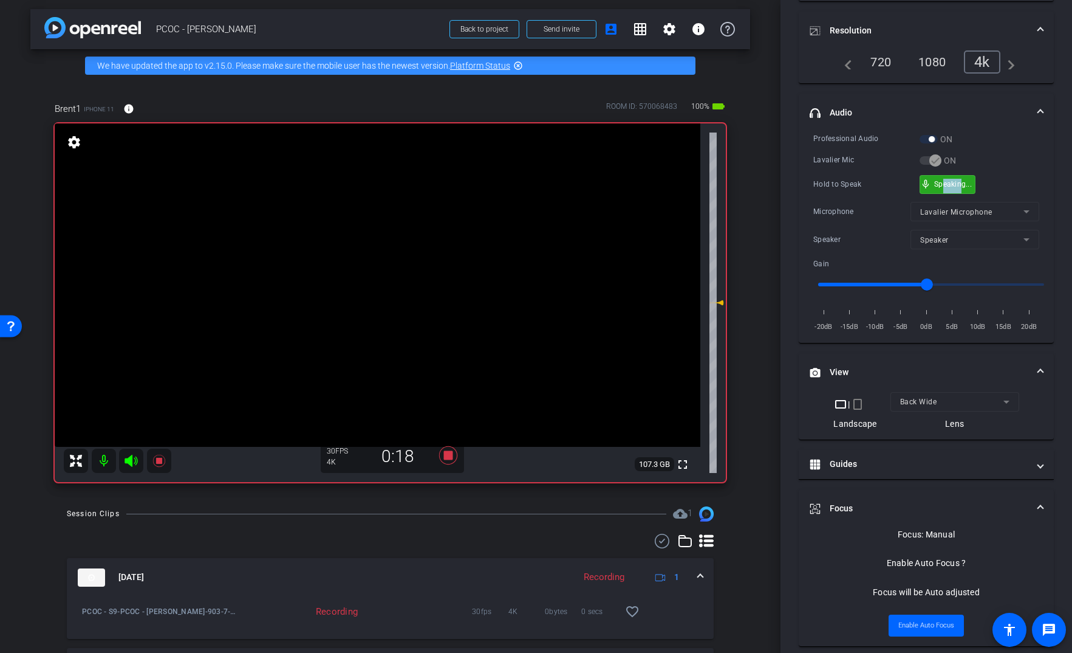
drag, startPoint x: 962, startPoint y: 182, endPoint x: 943, endPoint y: 190, distance: 20.4
click at [385, 230] on video at bounding box center [378, 284] width 646 height 323
click at [361, 252] on video at bounding box center [378, 284] width 646 height 323
click at [962, 187] on div "mic_none Speaking..." at bounding box center [948, 185] width 55 height 18
click at [387, 264] on video at bounding box center [378, 284] width 646 height 323
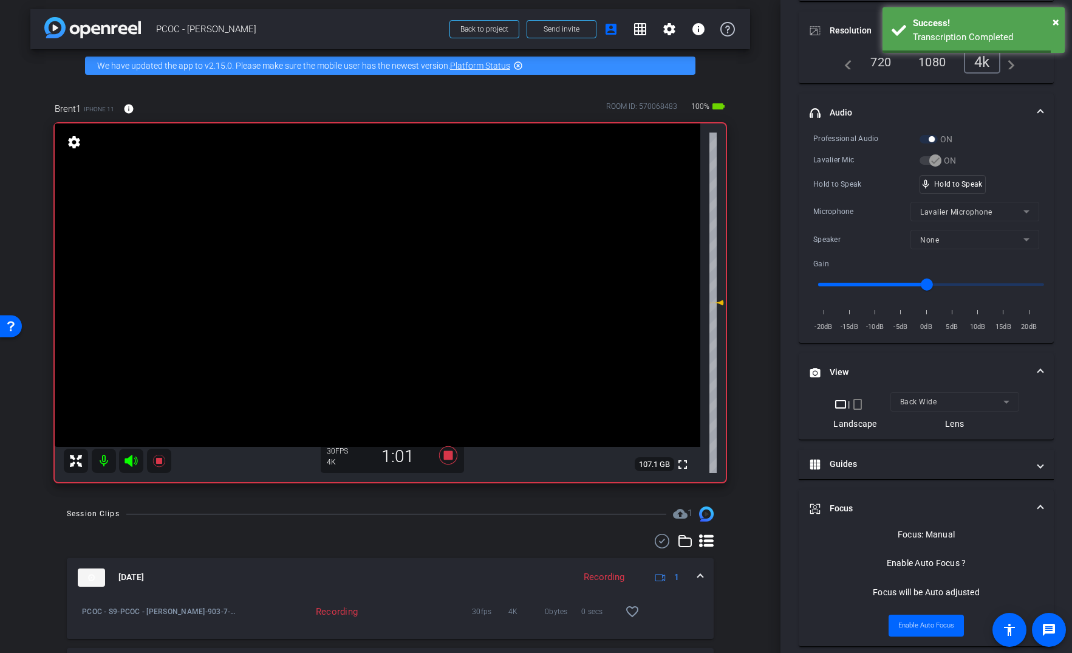
click at [392, 263] on video at bounding box center [378, 284] width 646 height 323
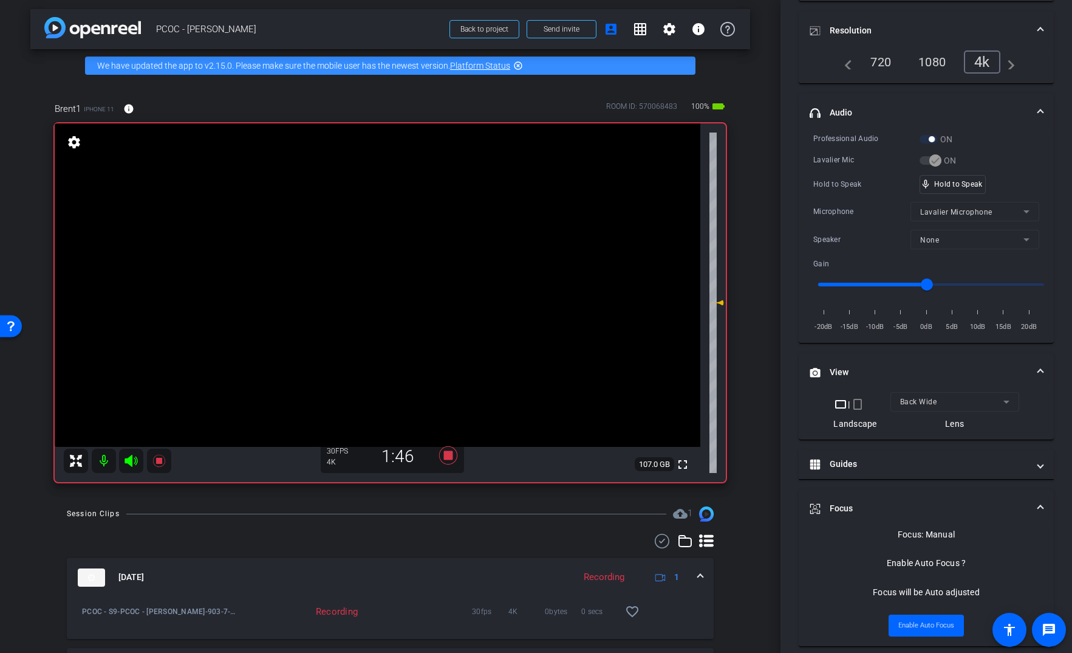
click at [393, 263] on video at bounding box center [378, 284] width 646 height 323
click at [383, 258] on video at bounding box center [378, 284] width 646 height 323
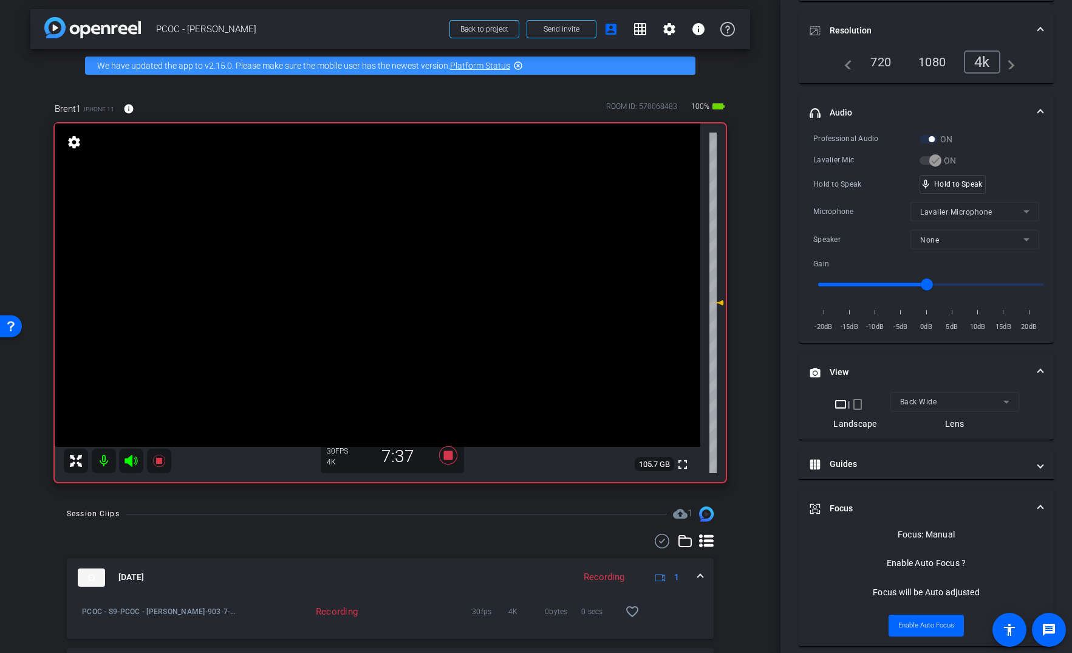
drag, startPoint x: 379, startPoint y: 261, endPoint x: 375, endPoint y: 248, distance: 13.3
click at [379, 258] on video at bounding box center [378, 284] width 646 height 323
click at [414, 262] on video at bounding box center [378, 284] width 646 height 323
click at [156, 454] on icon at bounding box center [159, 460] width 15 height 15
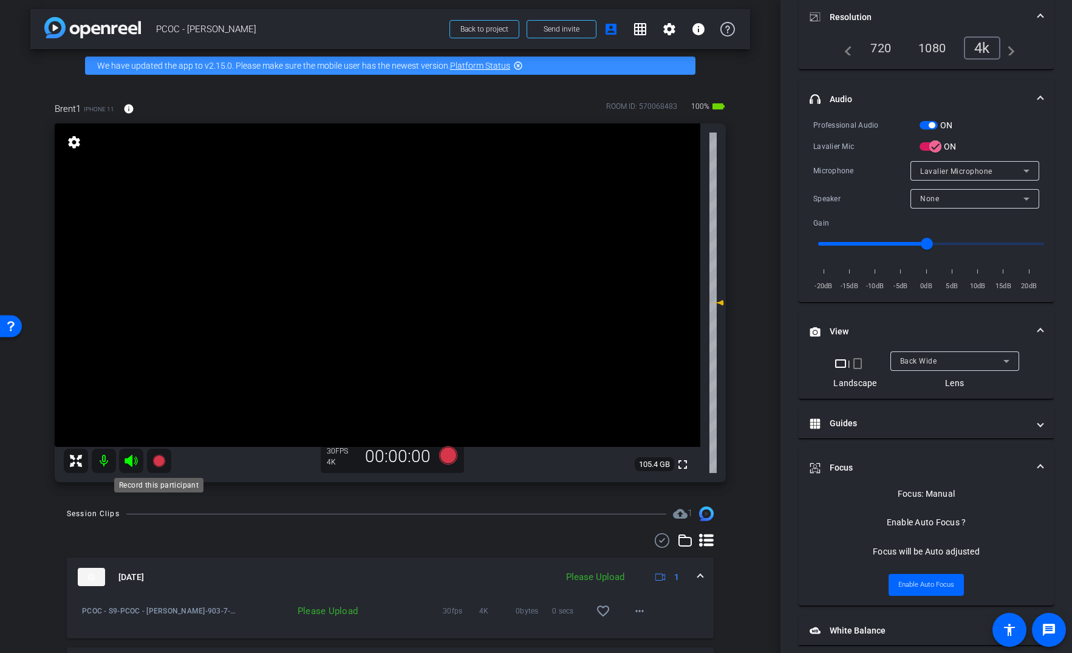
scroll to position [158, 0]
